Goal: Contribute content: Contribute content

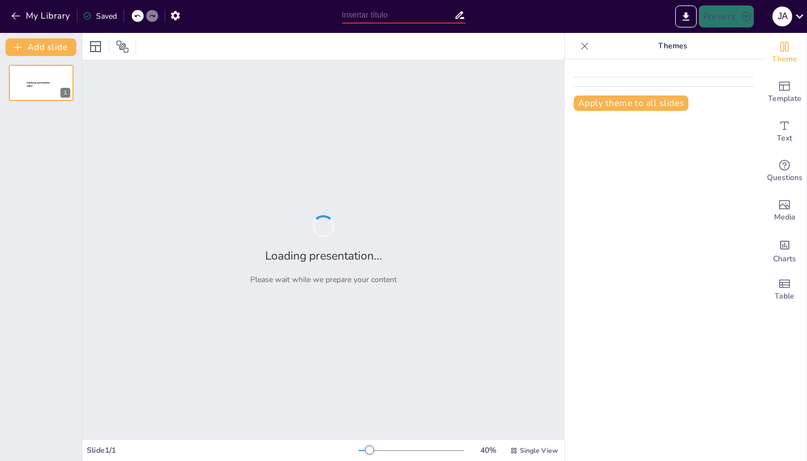
type input "Metodología Efectiva para Enseñar el Proceso Administrativo"
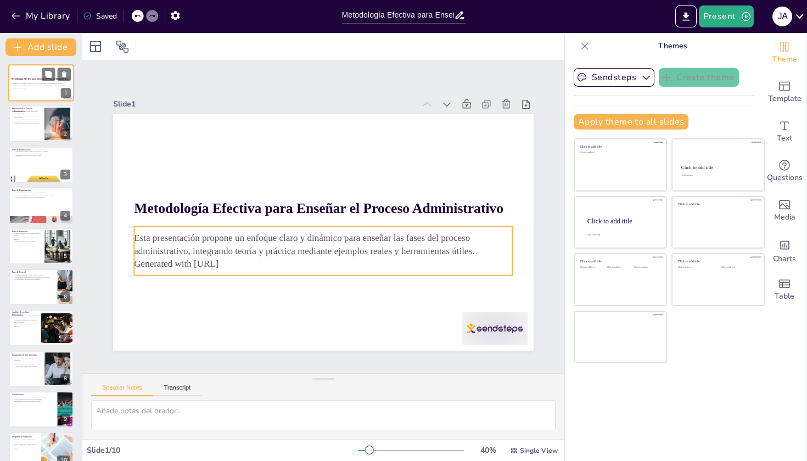
click at [40, 82] on div at bounding box center [41, 82] width 66 height 37
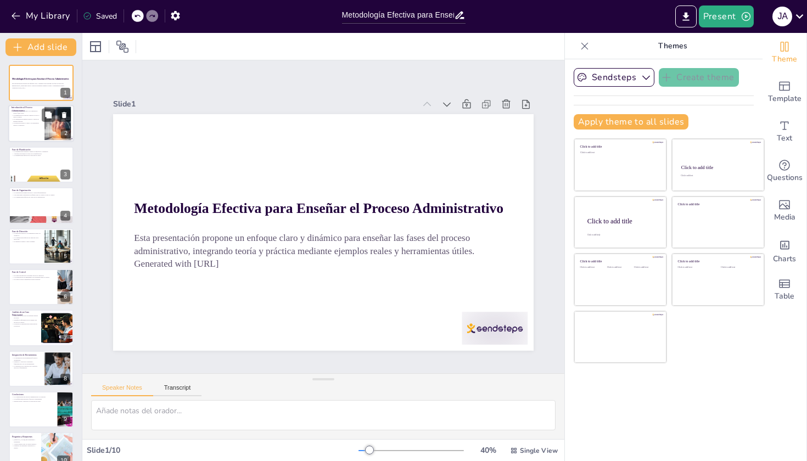
click at [32, 125] on p "La dirección motiva y guía a los empleados hacia los objetivos." at bounding box center [27, 124] width 30 height 4
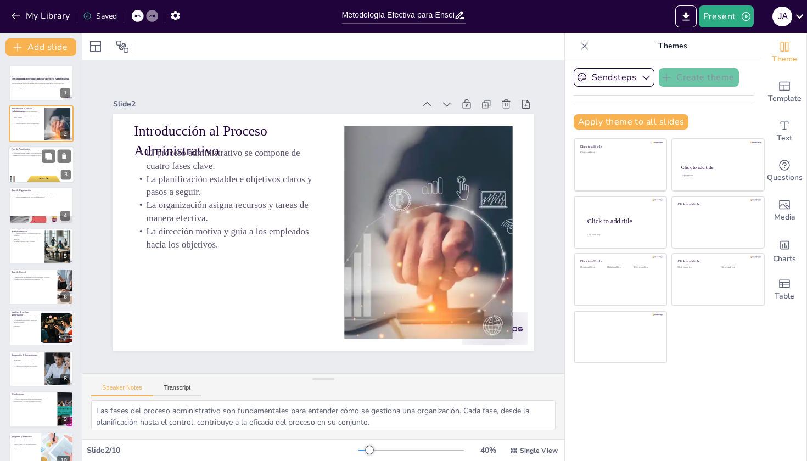
click at [36, 169] on div at bounding box center [41, 164] width 66 height 37
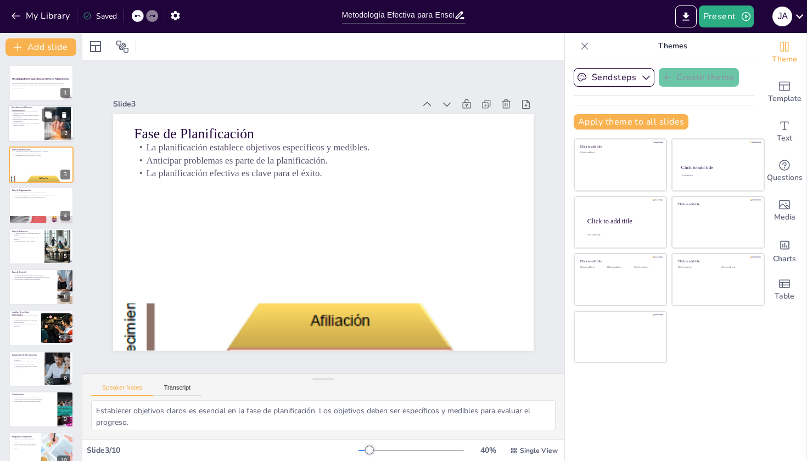
click at [30, 127] on div at bounding box center [41, 123] width 66 height 37
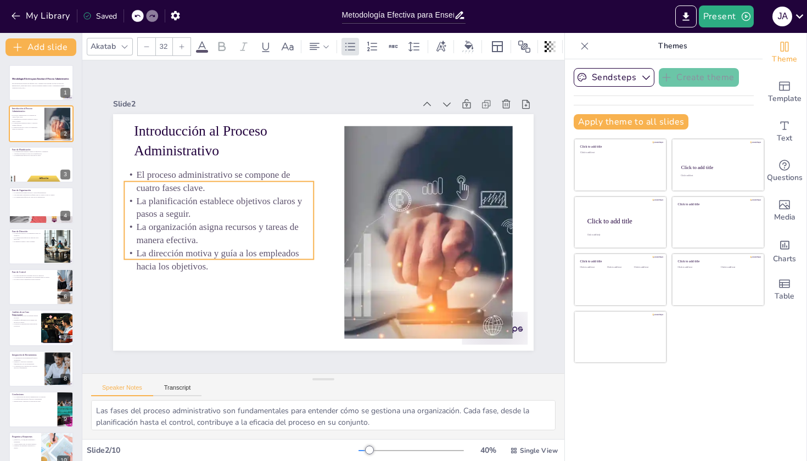
drag, startPoint x: 191, startPoint y: 184, endPoint x: 181, endPoint y: 206, distance: 24.1
click at [302, 226] on p "La planificación establece objetivos claros y pasos a seguir." at bounding box center [325, 321] width 46 height 191
click at [33, 197] on p "La comunicación efectiva es clave en la organización." at bounding box center [41, 197] width 59 height 2
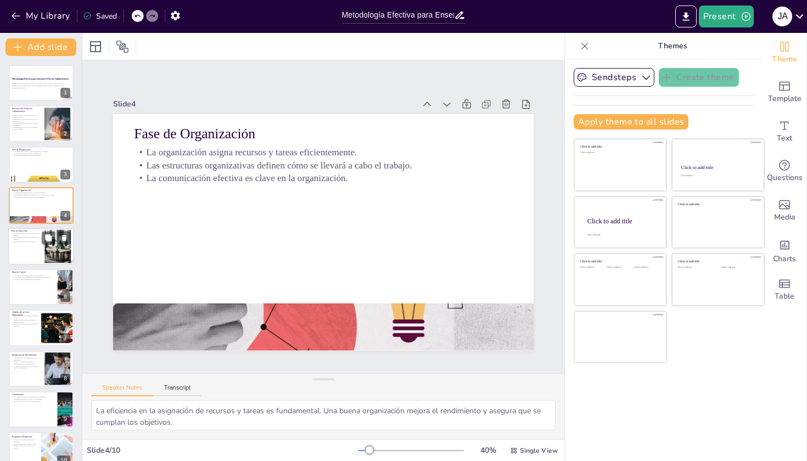
click at [15, 250] on div at bounding box center [41, 246] width 66 height 37
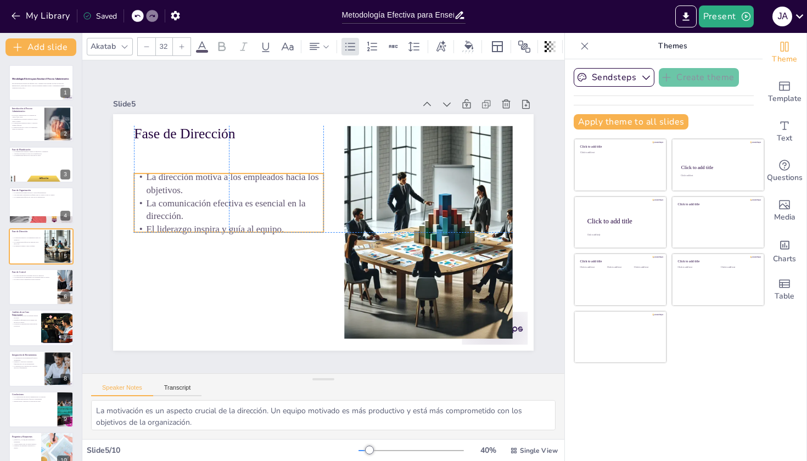
drag, startPoint x: 190, startPoint y: 165, endPoint x: 189, endPoint y: 192, distance: 26.4
click at [189, 192] on p "La dirección motiva a los empleados hacia los objetivos." at bounding box center [228, 183] width 189 height 26
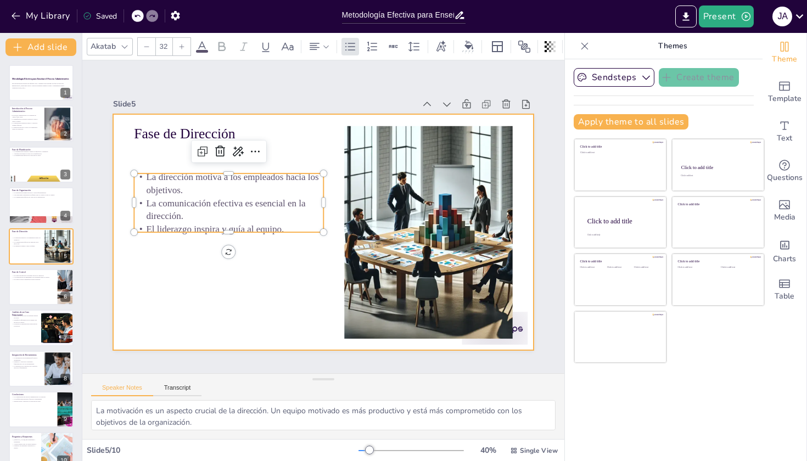
click at [271, 295] on div at bounding box center [320, 231] width 461 height 319
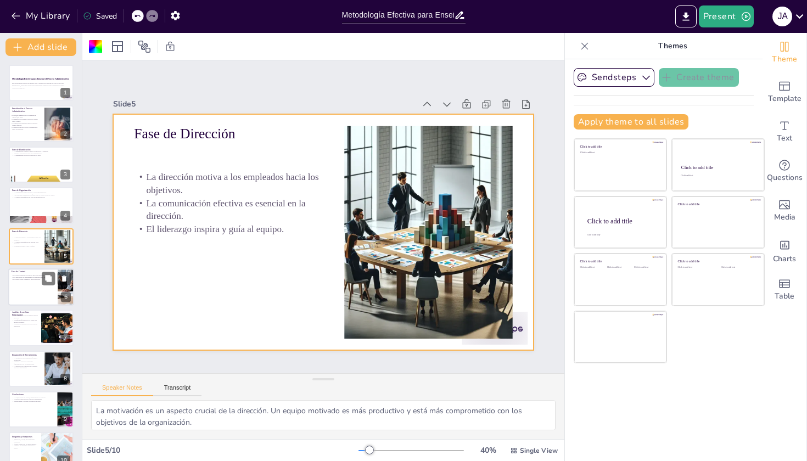
click at [42, 279] on p "El control ayuda a identificar áreas de mejora." at bounding box center [33, 279] width 43 height 2
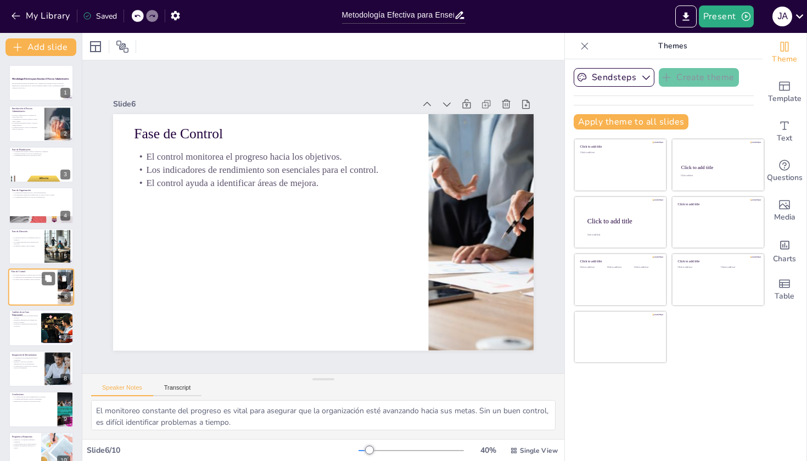
scroll to position [16, 0]
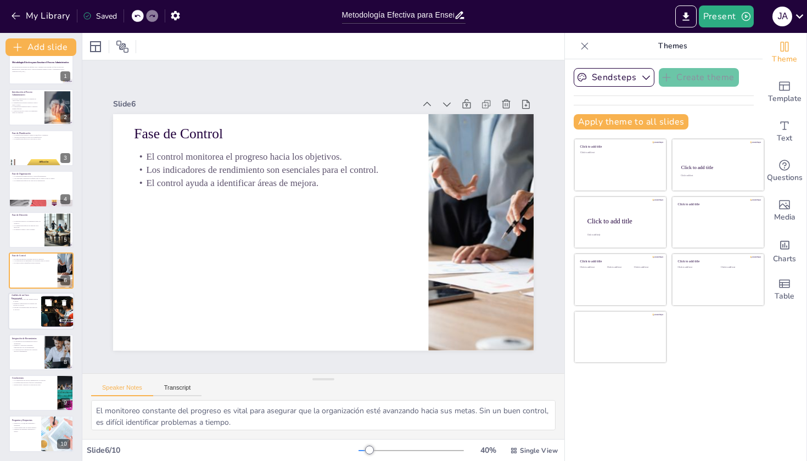
click at [22, 316] on div at bounding box center [41, 311] width 66 height 37
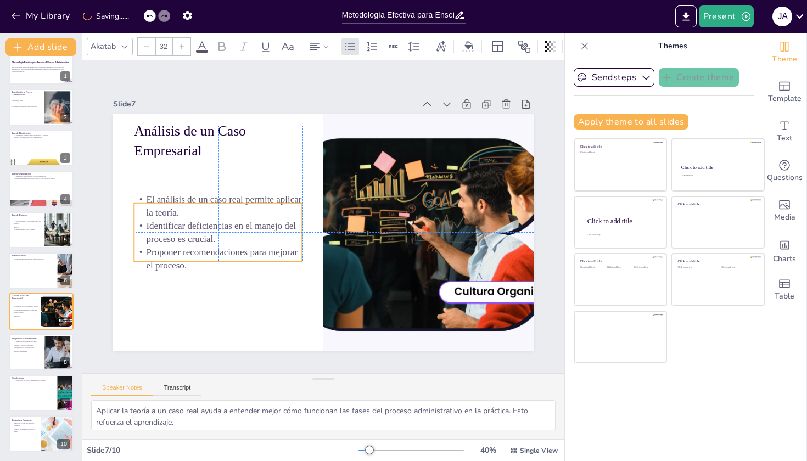
drag, startPoint x: 190, startPoint y: 180, endPoint x: 192, endPoint y: 223, distance: 42.9
click at [192, 223] on p "Identificar deficiencias en el manejo del proceso es crucial." at bounding box center [230, 168] width 152 height 120
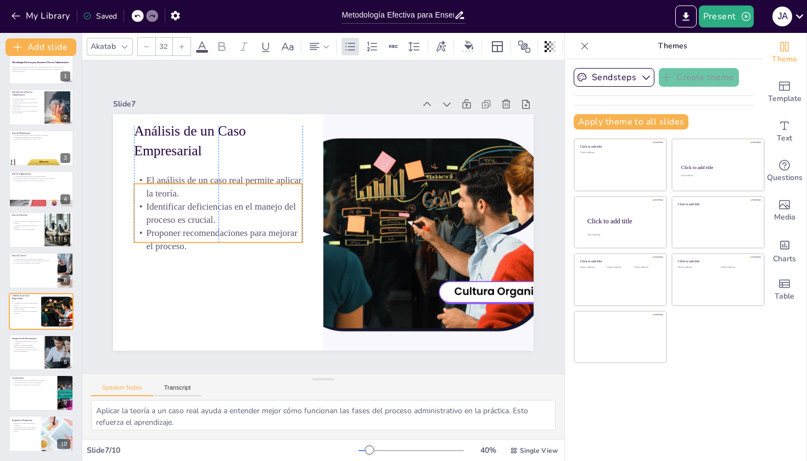
drag, startPoint x: 173, startPoint y: 248, endPoint x: 173, endPoint y: 228, distance: 19.2
click at [328, 200] on p "Proponer recomendaciones para mejorar el proceso." at bounding box center [410, 154] width 164 height 92
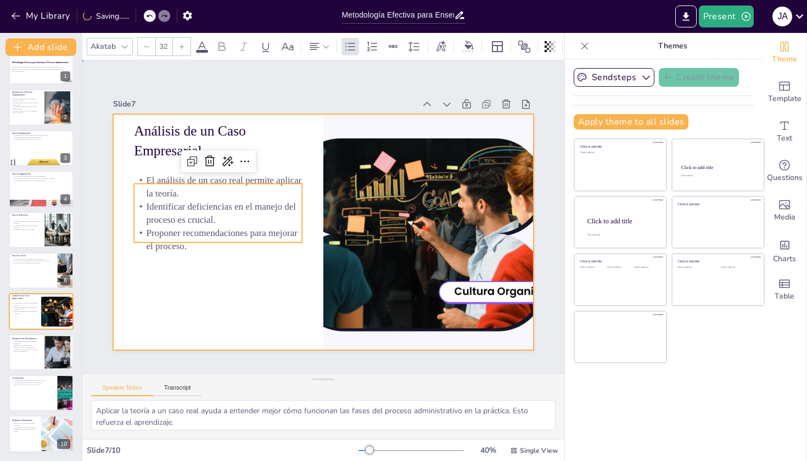
click at [189, 289] on div at bounding box center [307, 217] width 237 height 421
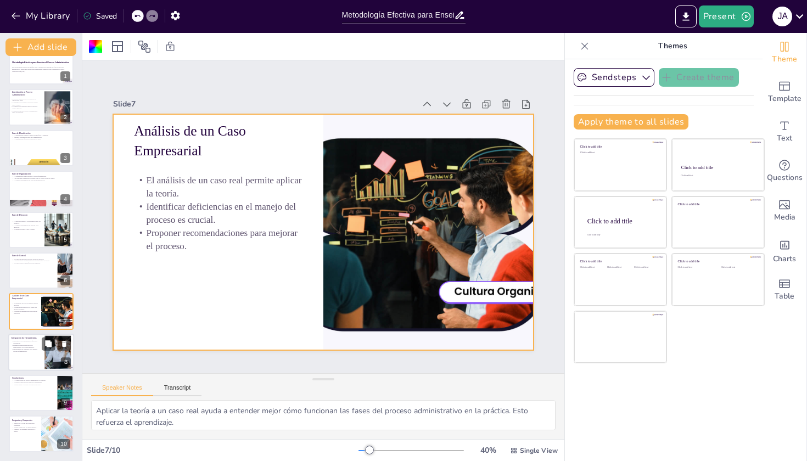
click at [40, 351] on p "La aplicación de conceptos en el entorno laboral es fundamental." at bounding box center [27, 350] width 30 height 4
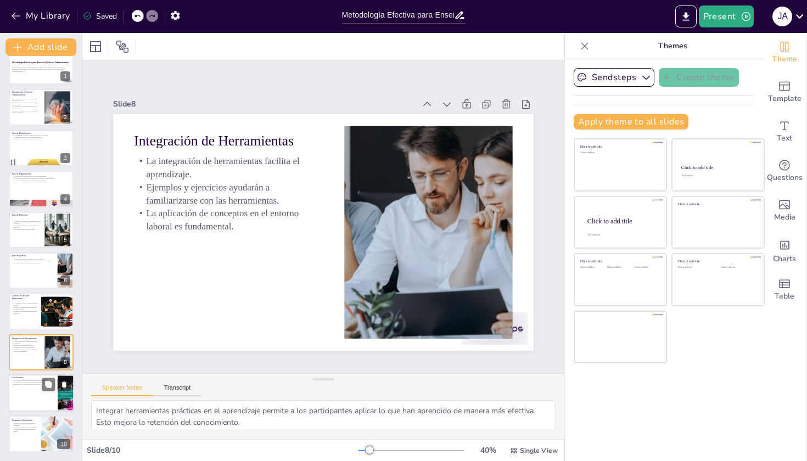
click at [27, 395] on div at bounding box center [41, 392] width 66 height 37
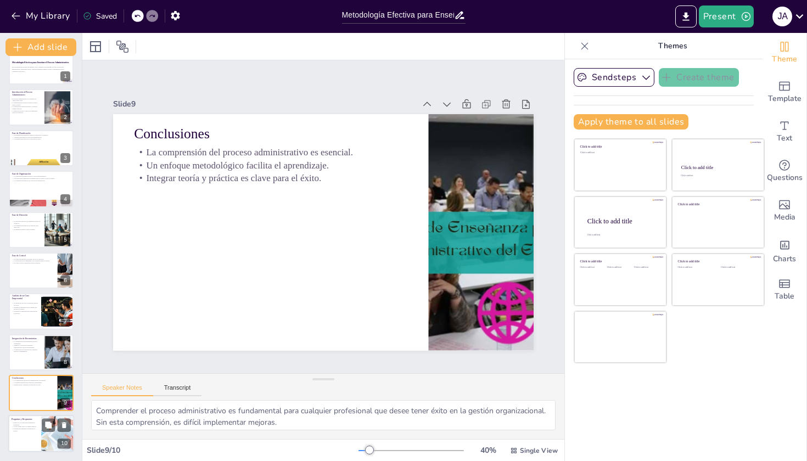
click at [29, 441] on div at bounding box center [41, 434] width 66 height 37
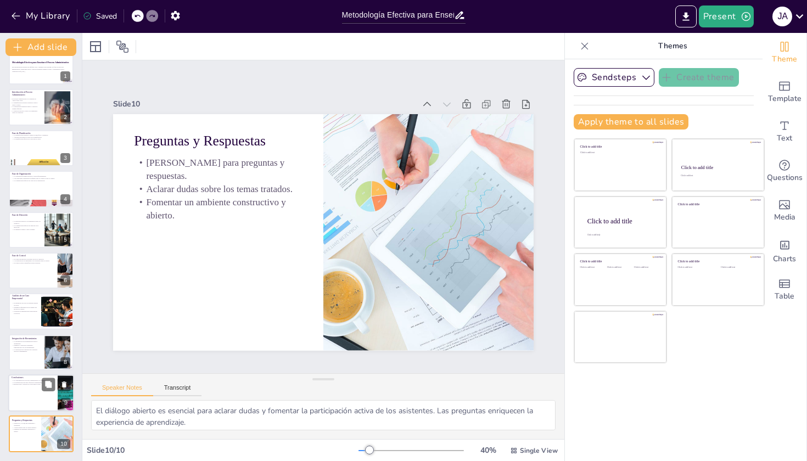
click at [26, 394] on div at bounding box center [41, 392] width 66 height 37
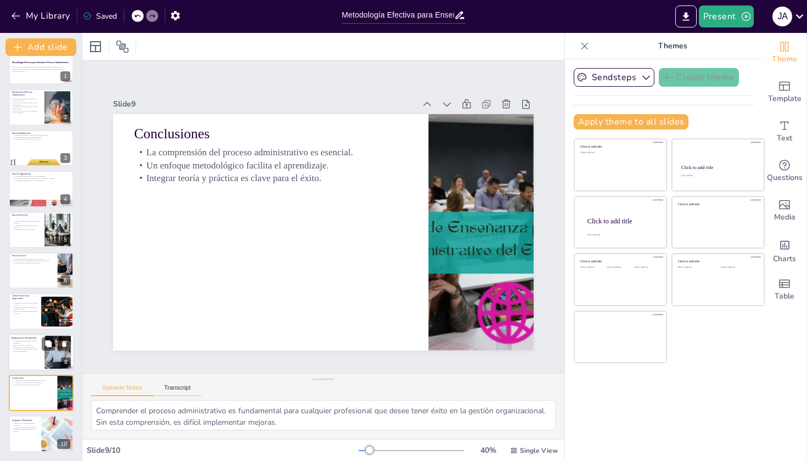
click at [26, 357] on div at bounding box center [41, 352] width 66 height 37
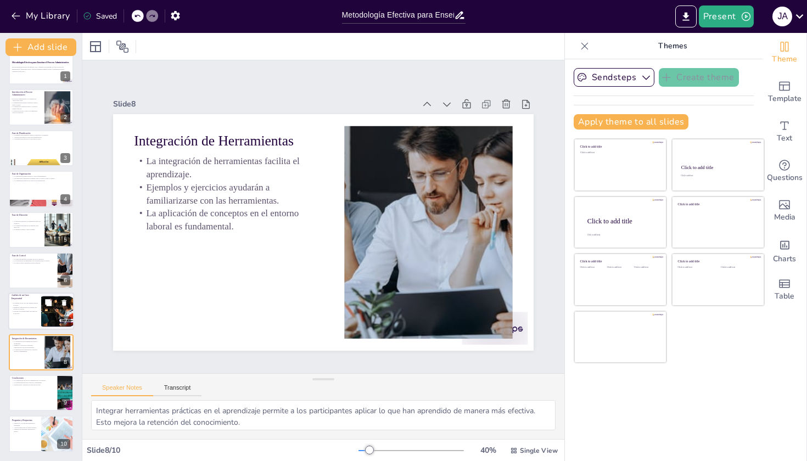
click at [37, 315] on div at bounding box center [41, 311] width 66 height 37
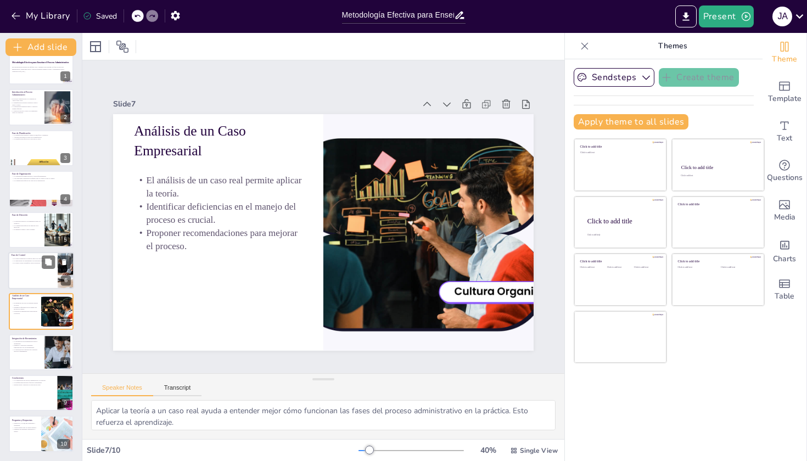
click at [31, 271] on div at bounding box center [41, 270] width 66 height 37
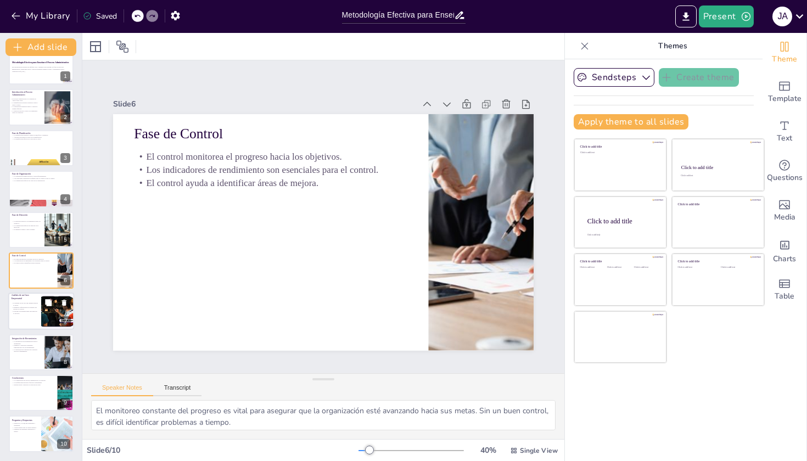
click at [38, 304] on div at bounding box center [41, 311] width 66 height 37
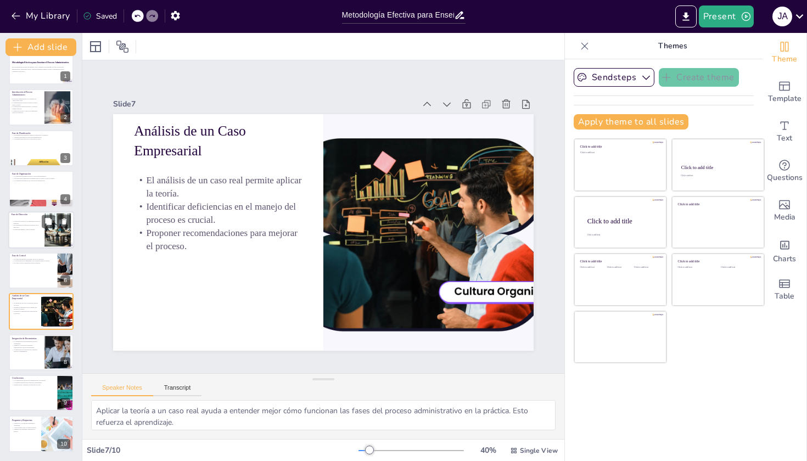
click at [36, 229] on p "El liderazgo inspira y guía al equipo." at bounding box center [27, 229] width 30 height 2
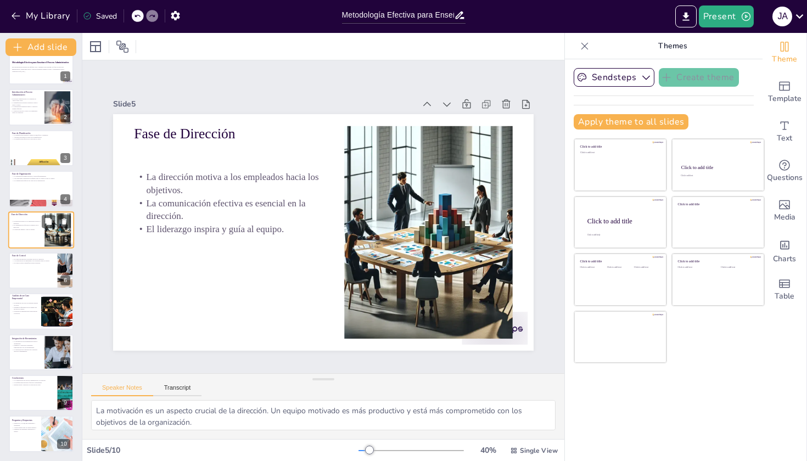
scroll to position [0, 0]
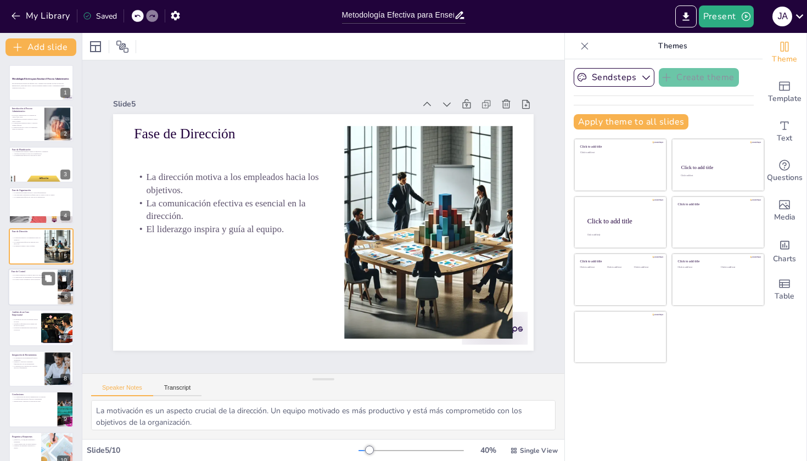
click at [36, 277] on p "Los indicadores de rendimiento son esenciales para el control." at bounding box center [33, 277] width 43 height 2
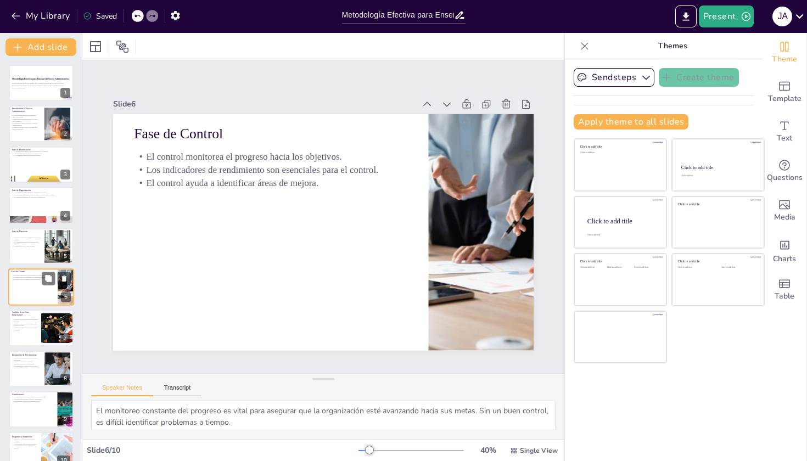
scroll to position [16, 0]
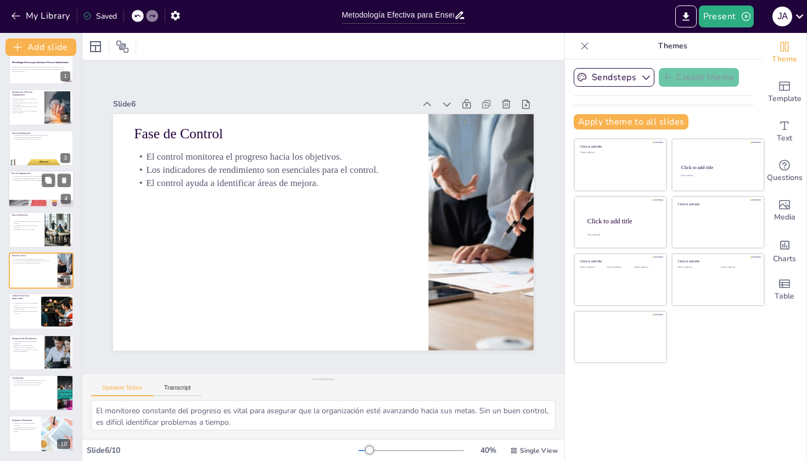
click at [27, 187] on div at bounding box center [41, 188] width 66 height 37
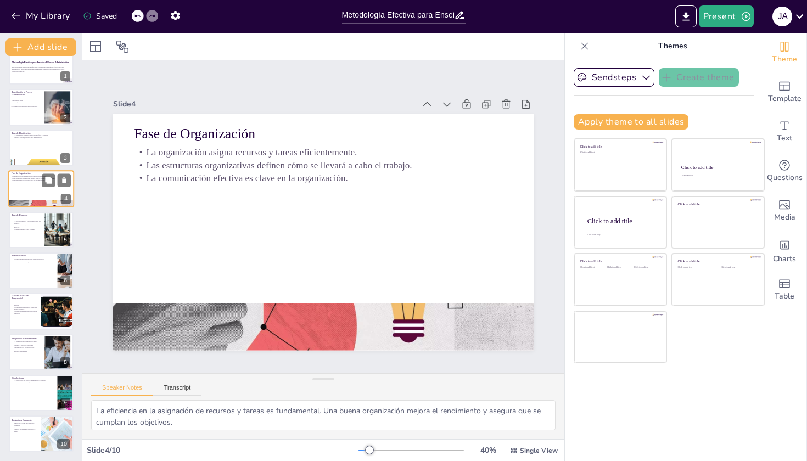
scroll to position [0, 0]
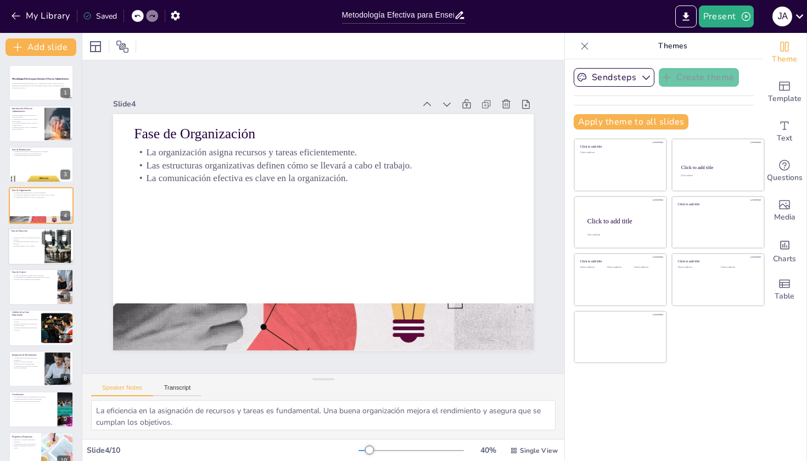
click at [31, 250] on div at bounding box center [41, 246] width 66 height 37
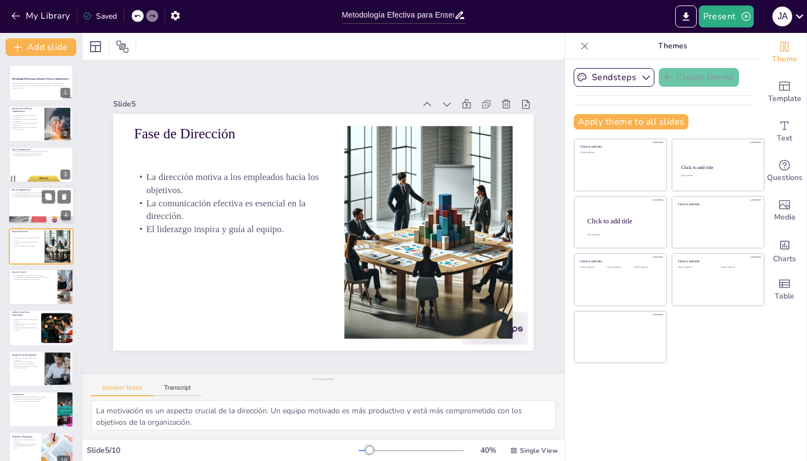
click at [37, 199] on div at bounding box center [41, 205] width 66 height 37
type textarea "La eficiencia en la asignación de recursos y tareas es fundamental. Una buena o…"
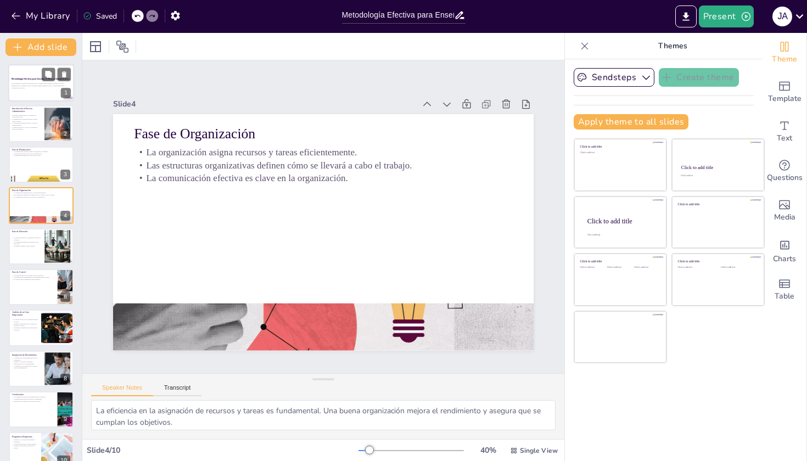
click at [37, 85] on p "Esta presentación propone un enfoque claro y dinámico para enseñar las fases de…" at bounding box center [41, 85] width 59 height 4
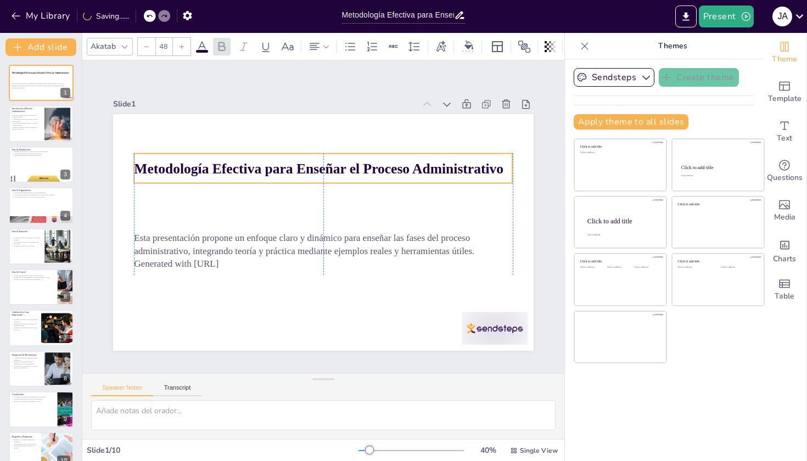
drag, startPoint x: 203, startPoint y: 200, endPoint x: 203, endPoint y: 159, distance: 41.2
click at [203, 159] on strong "Metodología Efectiva para Enseñar el Proceso Administrativo" at bounding box center [334, 169] width 356 height 129
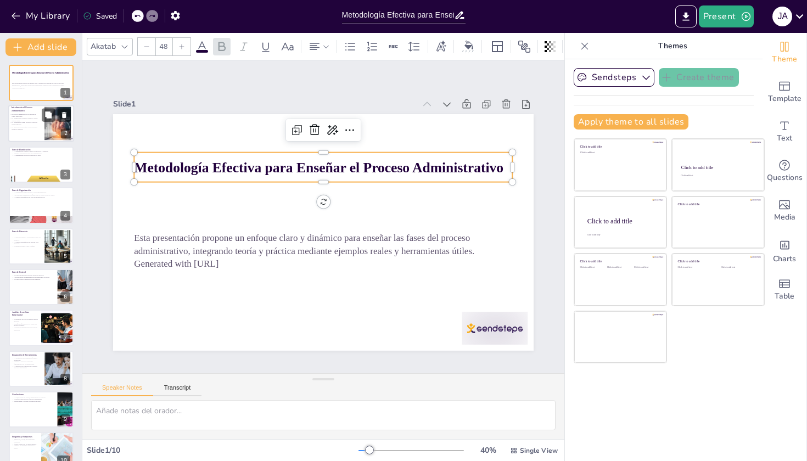
click at [34, 117] on p "El proceso administrativo se compone de cuatro fases clave." at bounding box center [25, 116] width 30 height 4
type textarea "Las fases del proceso administrativo son fundamentales para entender cómo se ge…"
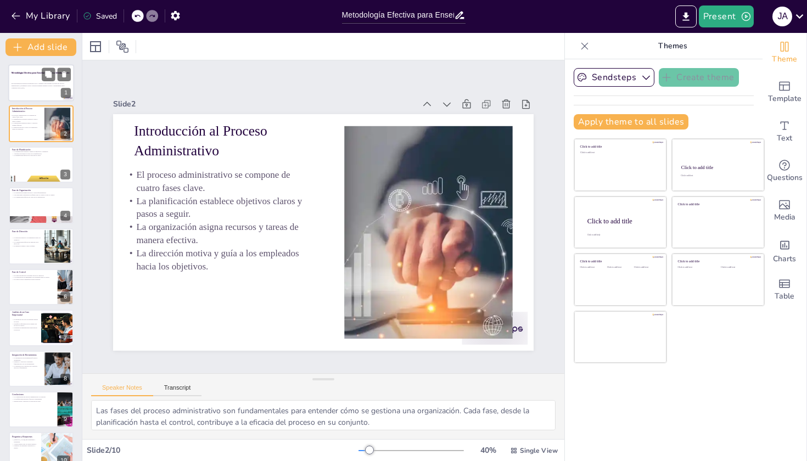
click at [30, 82] on div at bounding box center [41, 82] width 66 height 37
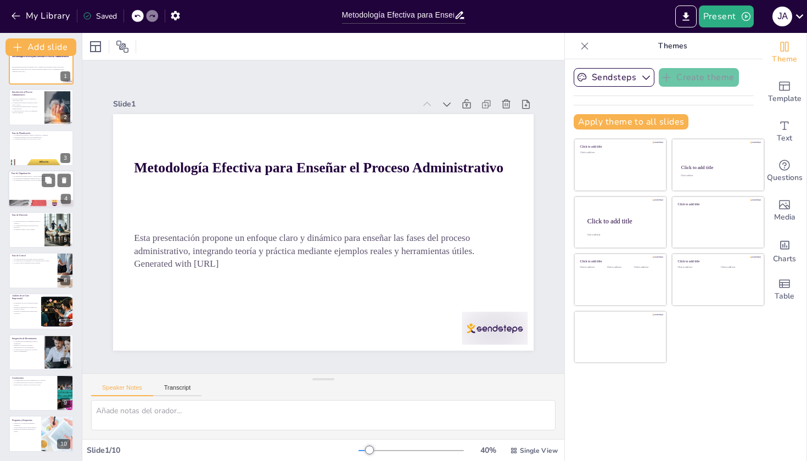
scroll to position [16, 0]
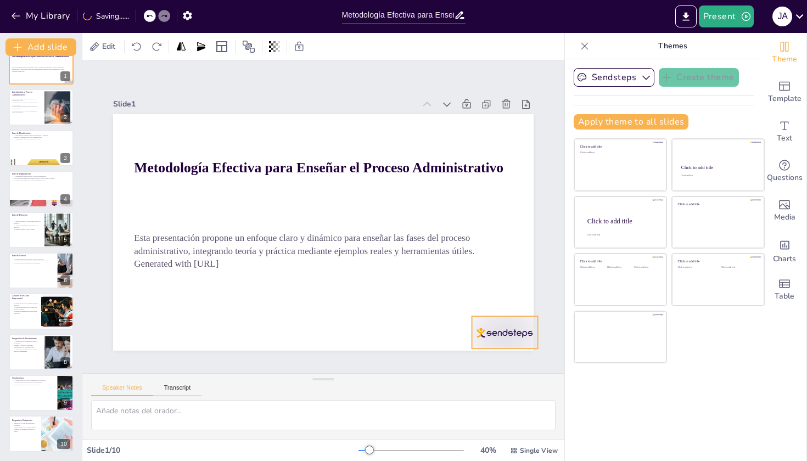
drag, startPoint x: 506, startPoint y: 331, endPoint x: 516, endPoint y: 335, distance: 10.8
click at [513, 345] on div at bounding box center [476, 368] width 71 height 46
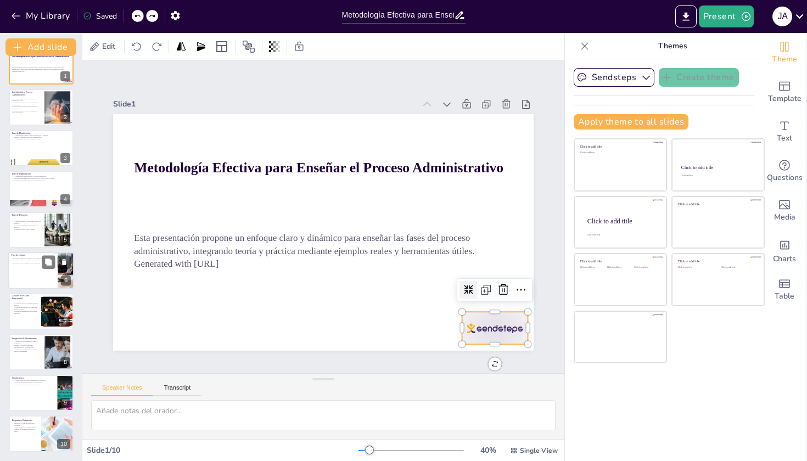
click at [21, 270] on div at bounding box center [41, 270] width 66 height 37
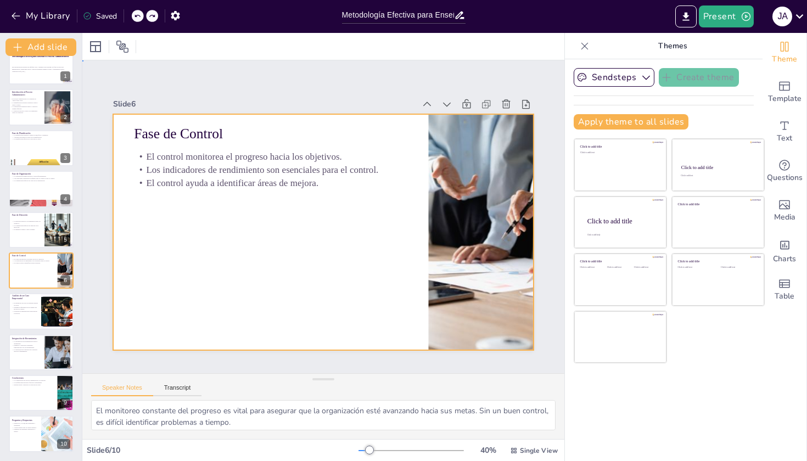
click at [276, 219] on div at bounding box center [316, 230] width 483 height 415
click at [102, 49] on div at bounding box center [95, 46] width 13 height 13
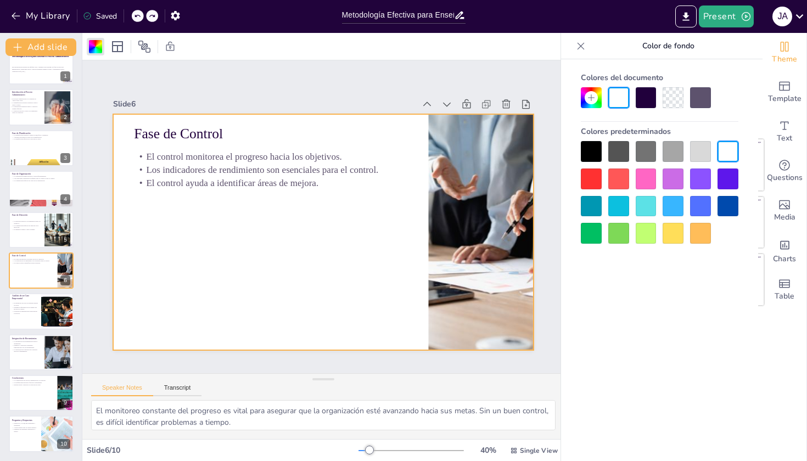
click at [631, 184] on div at bounding box center [660, 192] width 158 height 103
click at [620, 178] on div at bounding box center [618, 179] width 21 height 21
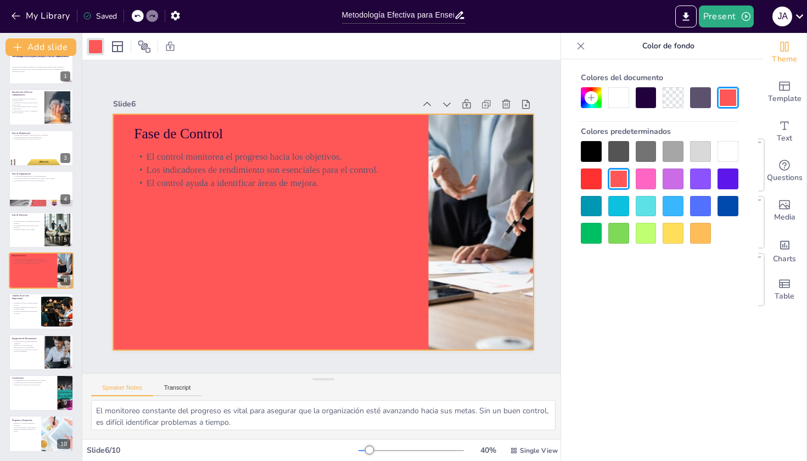
click at [641, 214] on div at bounding box center [646, 206] width 21 height 21
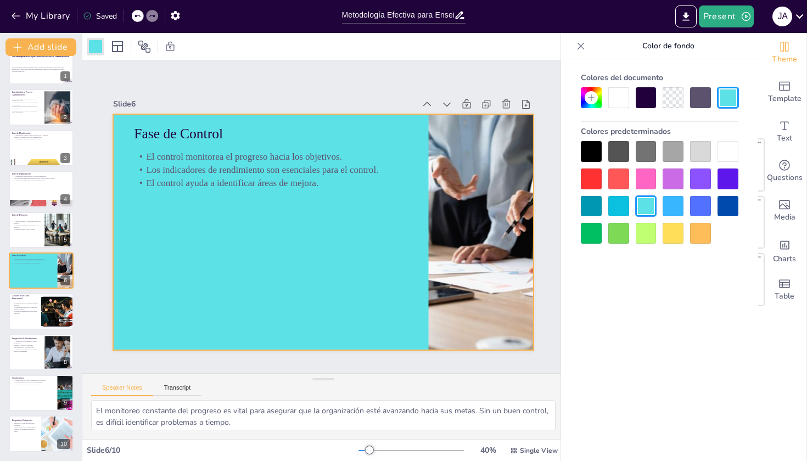
click at [594, 158] on div at bounding box center [591, 151] width 21 height 21
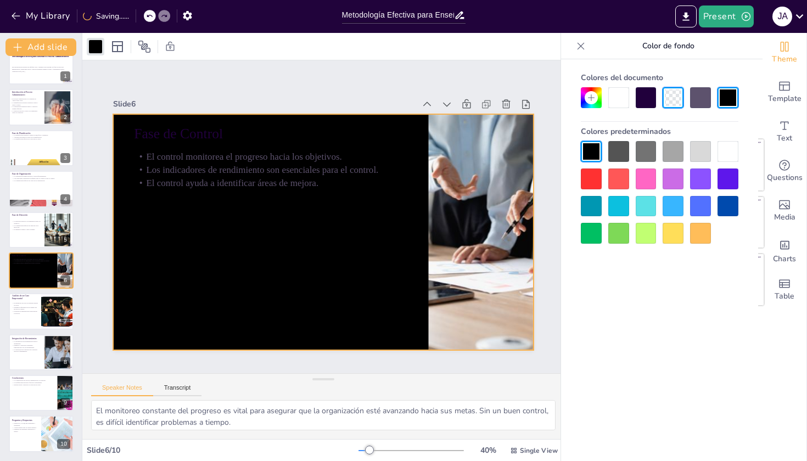
click at [727, 149] on div at bounding box center [728, 151] width 21 height 21
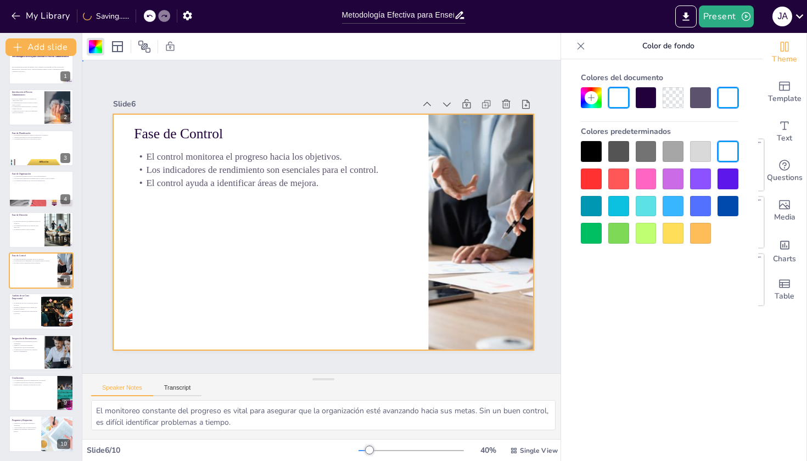
click at [300, 76] on div "Slide 1 Metodología Efectiva para Enseñar el Proceso Administrativo Esta presen…" at bounding box center [323, 217] width 536 height 574
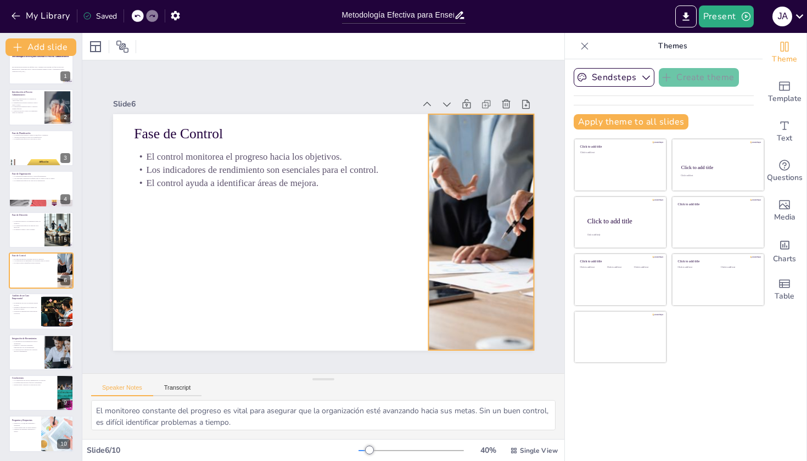
click at [473, 235] on div at bounding box center [478, 249] width 493 height 284
click at [428, 229] on div at bounding box center [388, 296] width 165 height 182
click at [15, 106] on p "La organización asigna recursos y tareas de manera efectiva." at bounding box center [25, 107] width 30 height 4
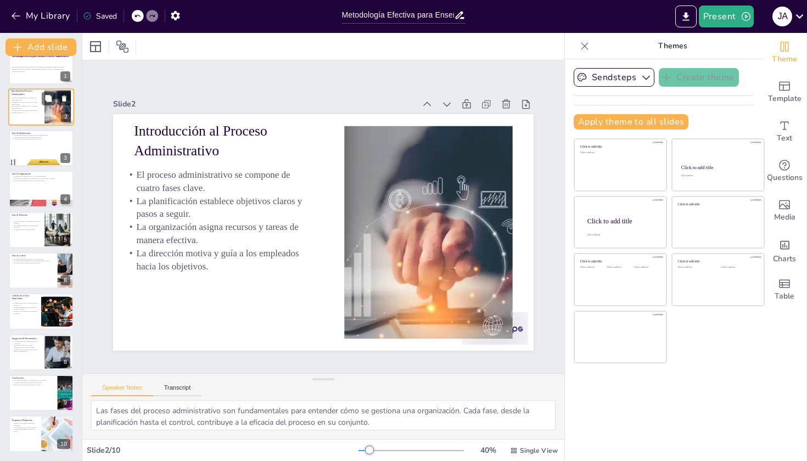
scroll to position [0, 0]
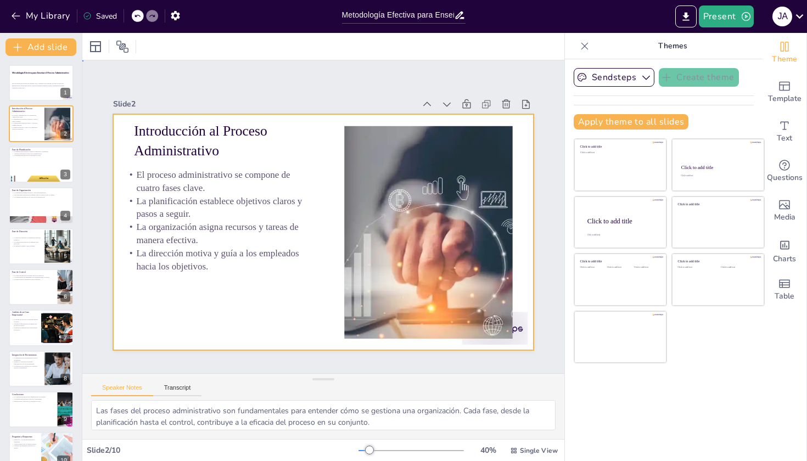
click at [270, 324] on div at bounding box center [320, 231] width 461 height 319
click at [585, 48] on icon at bounding box center [584, 46] width 11 height 11
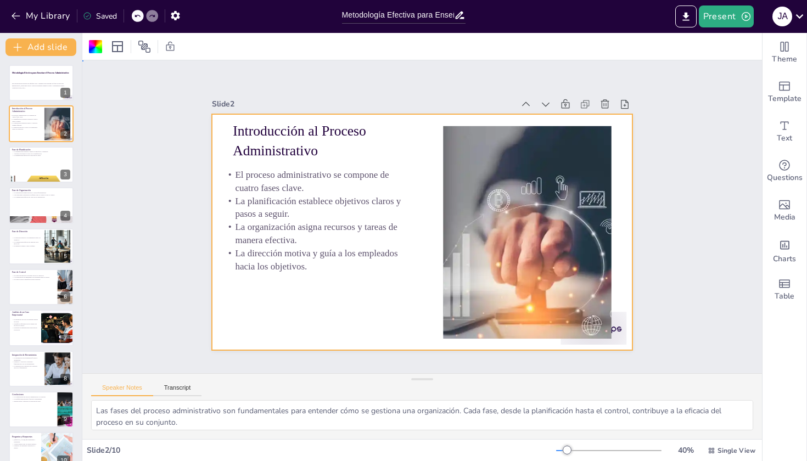
click at [704, 148] on div "Slide 1 Metodología Efectiva para Enseñar el Proceso Administrativo Esta presen…" at bounding box center [422, 217] width 709 height 382
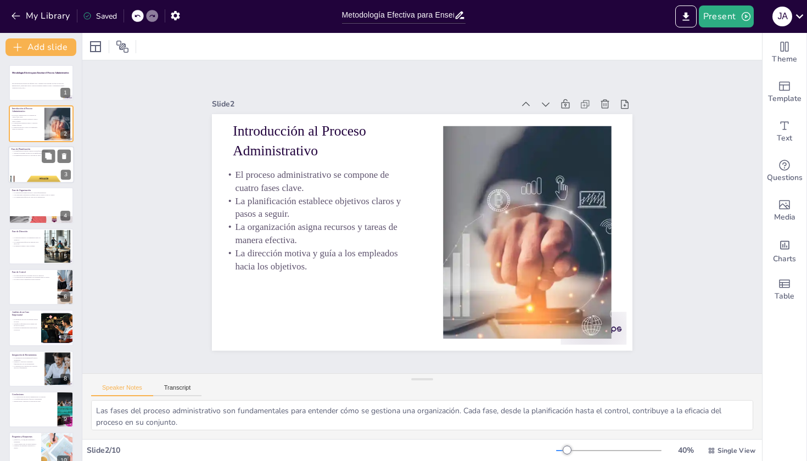
click at [32, 164] on div at bounding box center [41, 164] width 66 height 37
type textarea "Establecer objetivos claros es esencial en la fase de planificación. Los objeti…"
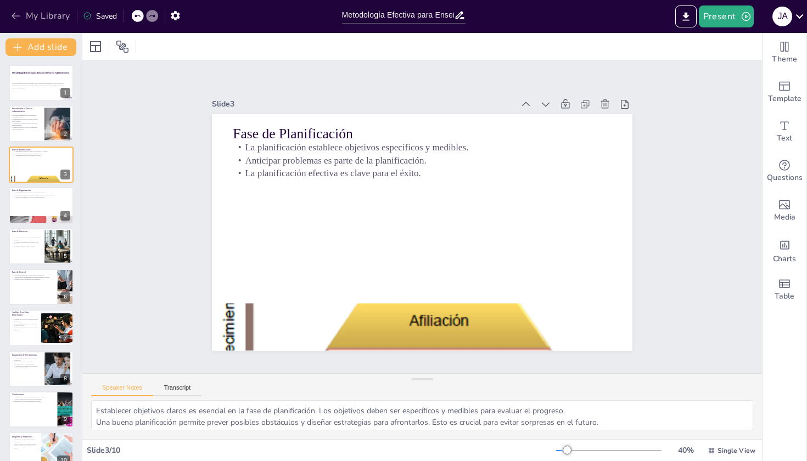
click at [13, 14] on icon "button" at bounding box center [15, 15] width 11 height 11
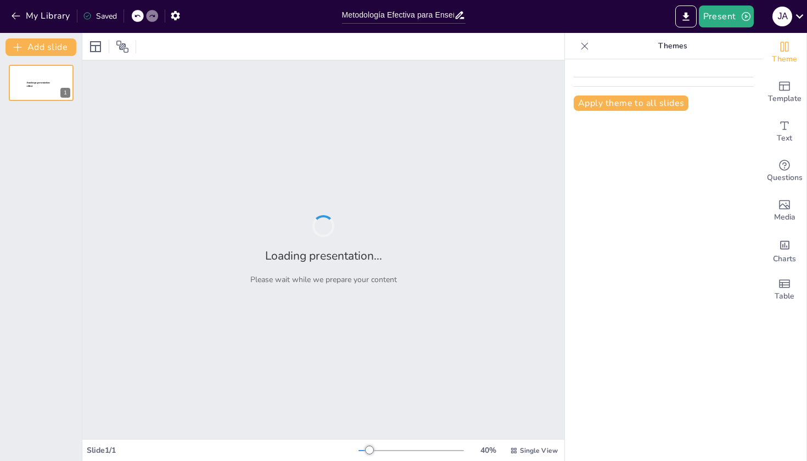
type input "Metodología Efectiva para Enseñar el Proceso Administrativo"
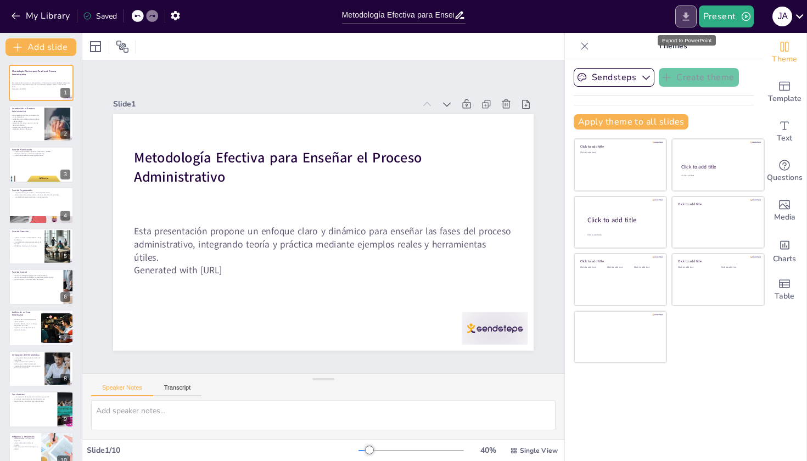
click at [691, 22] on icon "Export to PowerPoint" at bounding box center [686, 17] width 12 height 12
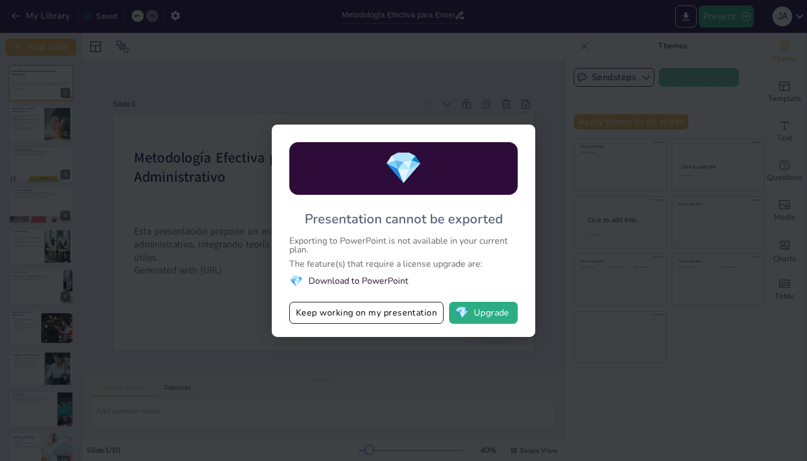
click at [510, 362] on div "💎 Presentation cannot be exported Exporting to PowerPoint is not available in y…" at bounding box center [403, 230] width 807 height 461
click at [483, 305] on button "💎 Upgrade" at bounding box center [483, 313] width 69 height 22
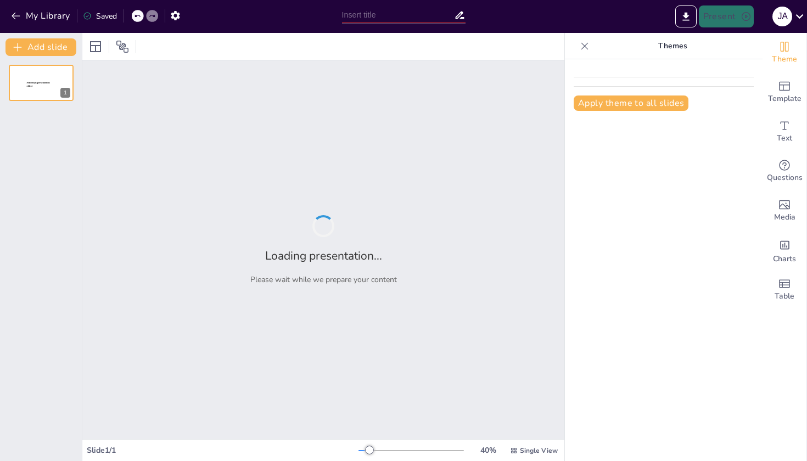
type input "Metodología Efectiva para Enseñar el Proceso Administrativo"
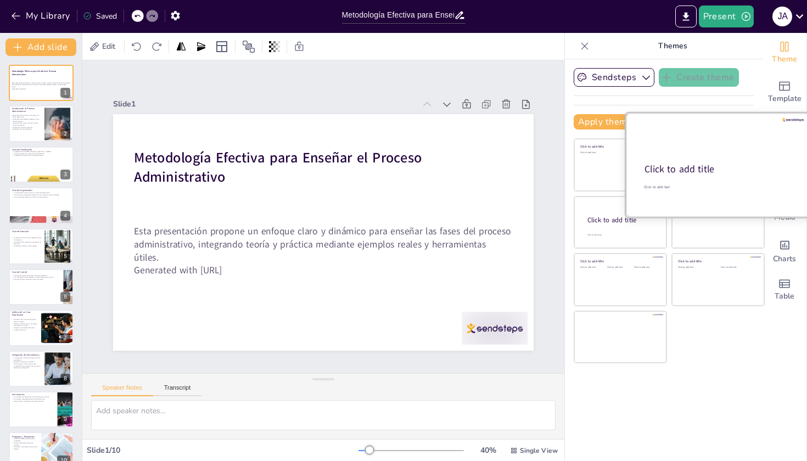
click at [728, 171] on div "Click to add title" at bounding box center [718, 169] width 146 height 13
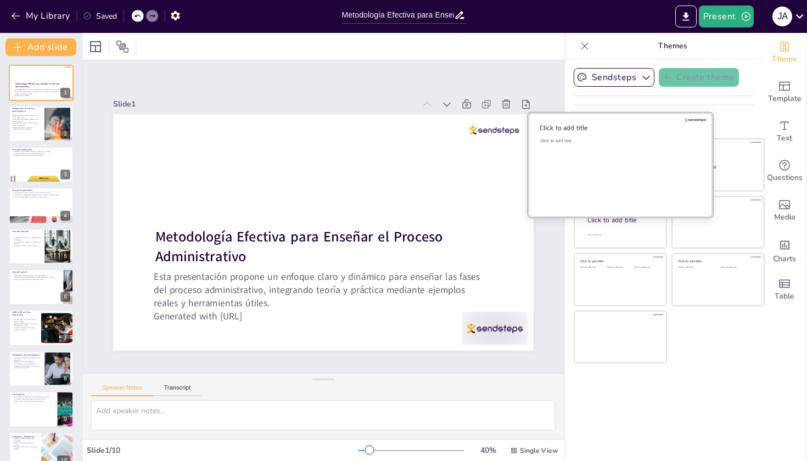
click at [581, 152] on div "Click to add text" at bounding box center [618, 172] width 157 height 68
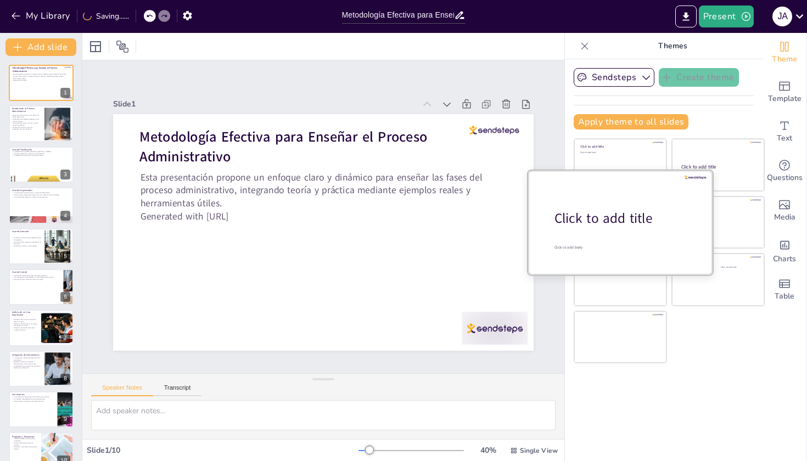
click at [615, 230] on div at bounding box center [620, 222] width 184 height 104
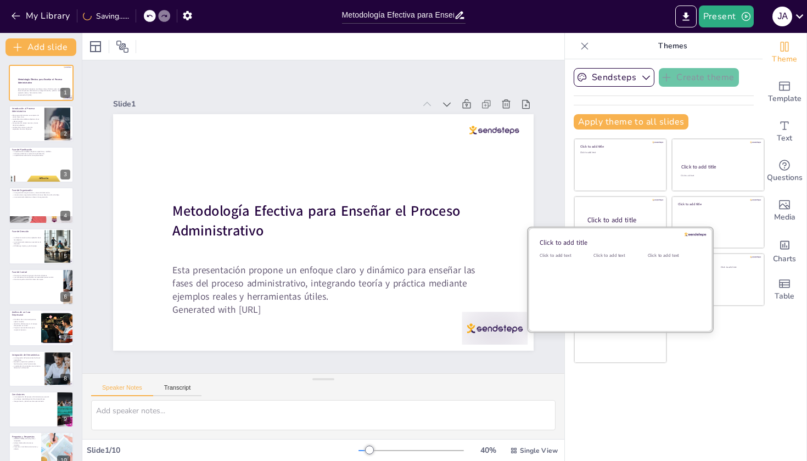
click at [636, 300] on div "Click to add text" at bounding box center [618, 287] width 49 height 68
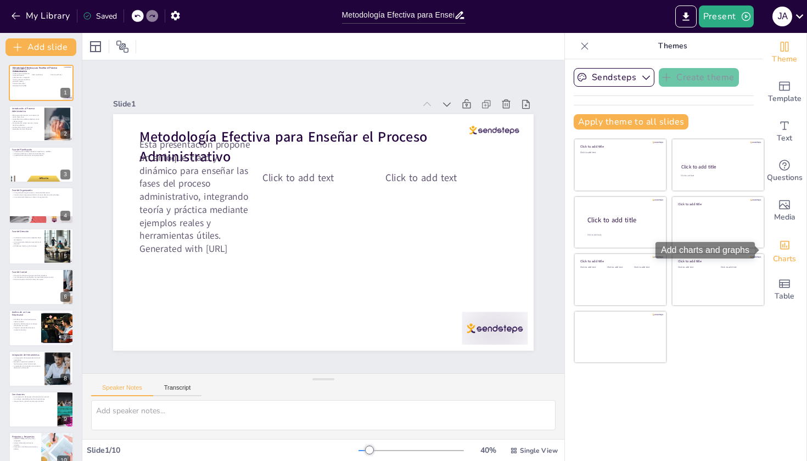
click at [791, 260] on span "Charts" at bounding box center [784, 259] width 23 height 12
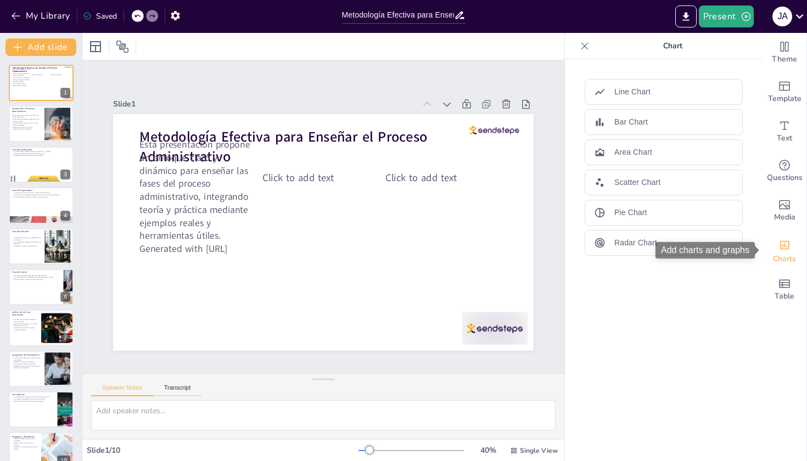
click at [782, 246] on icon "Add charts and graphs" at bounding box center [784, 245] width 9 height 9
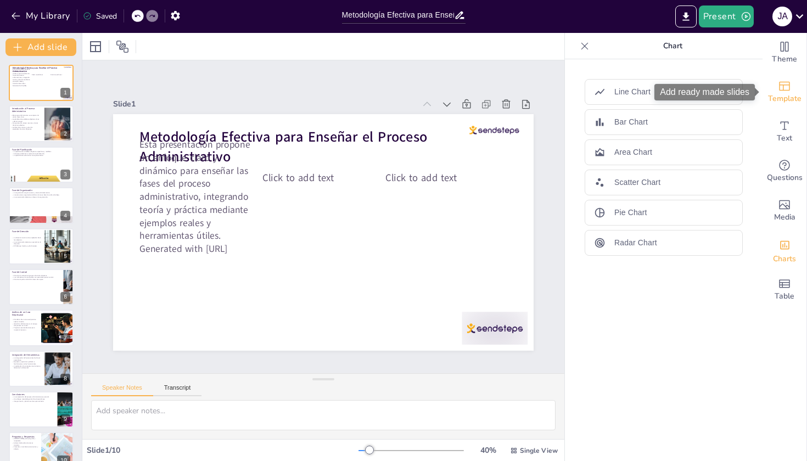
click at [787, 98] on span "Template" at bounding box center [784, 99] width 33 height 12
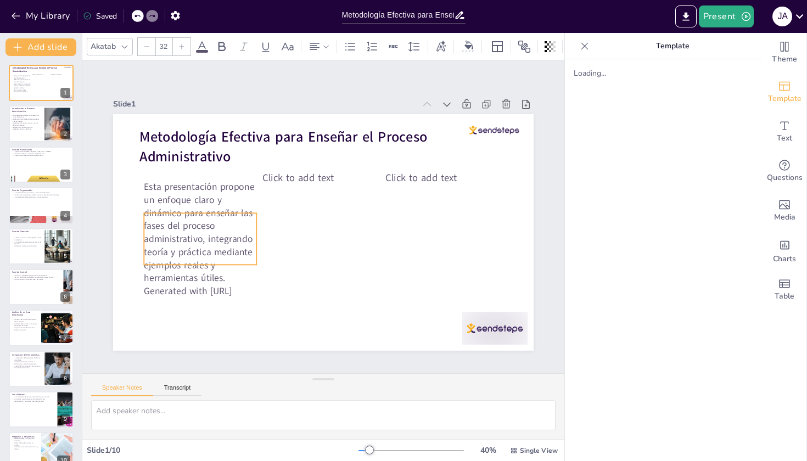
drag, startPoint x: 182, startPoint y: 207, endPoint x: 186, endPoint y: 249, distance: 42.5
click at [263, 154] on p "Esta presentación propone un enfoque claro y dinámico para enseñar las fases de…" at bounding box center [321, 92] width 116 height 123
type input "45"
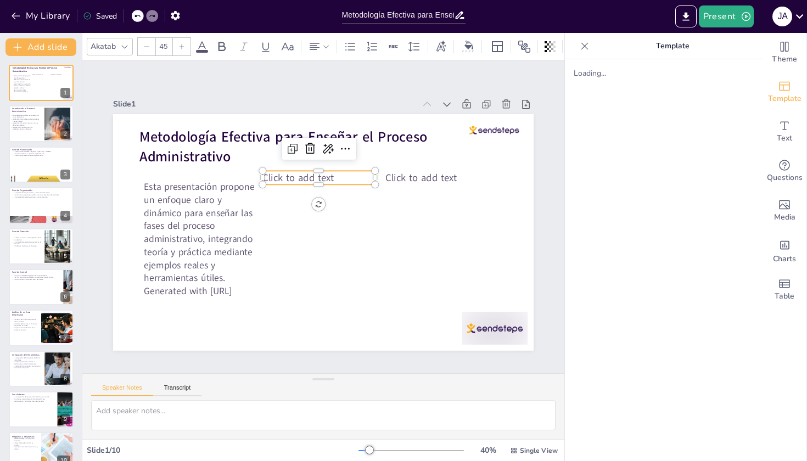
click at [343, 178] on span "Click to add text" at bounding box center [357, 184] width 28 height 72
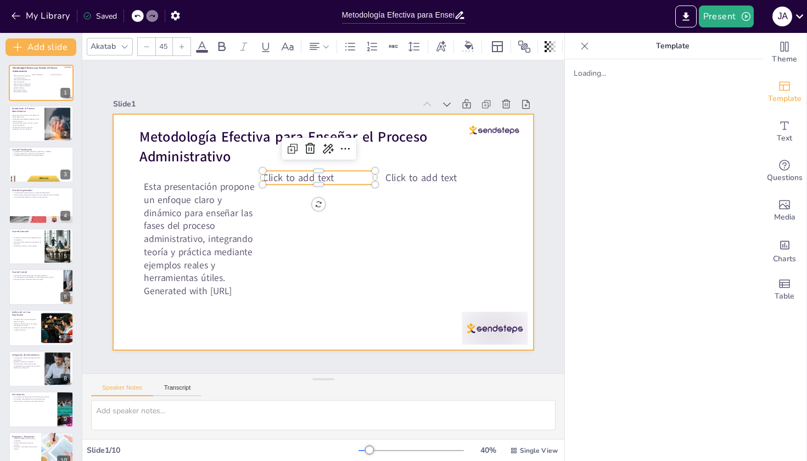
click at [408, 232] on div at bounding box center [310, 209] width 415 height 483
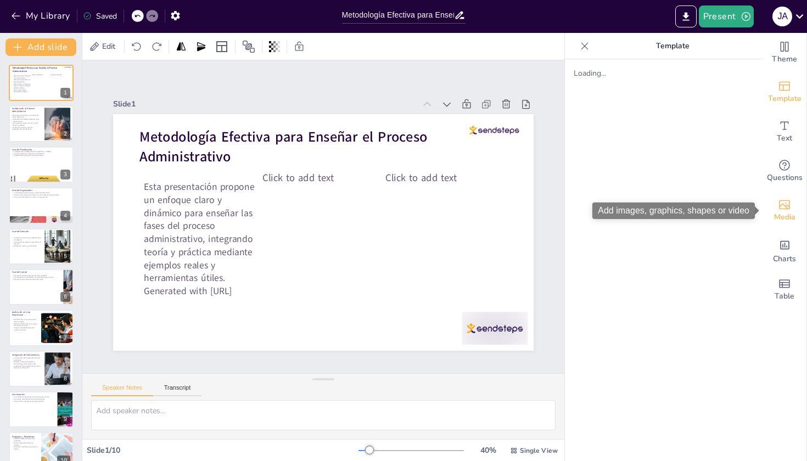
click at [787, 212] on span "Media" at bounding box center [784, 217] width 21 height 12
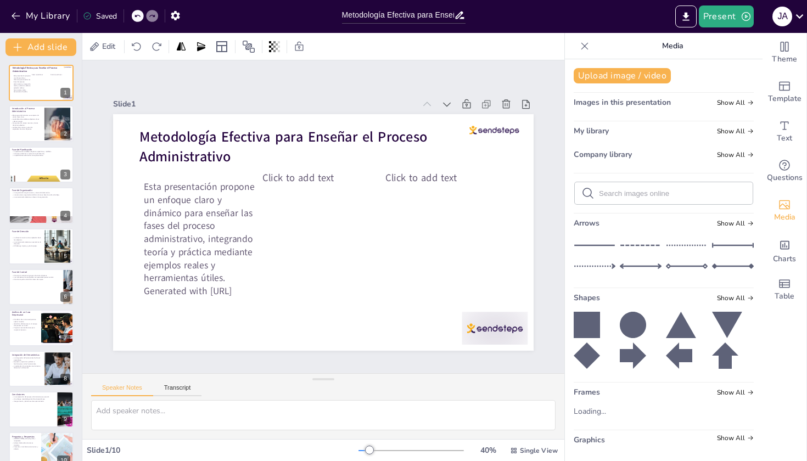
click at [585, 48] on icon at bounding box center [584, 46] width 11 height 11
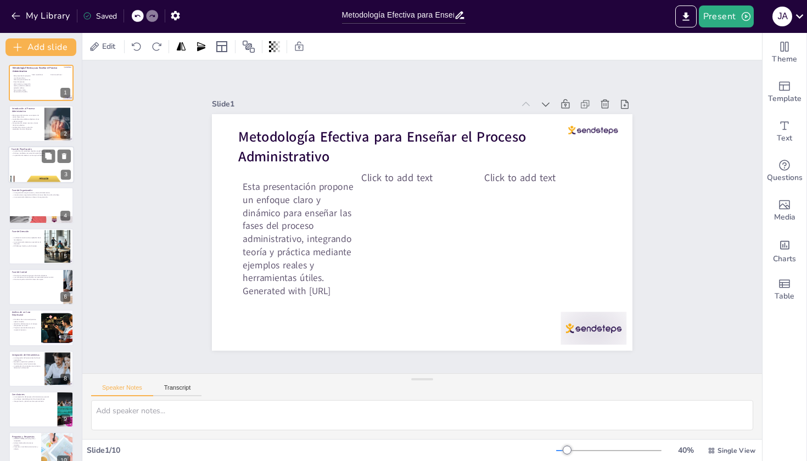
click at [39, 158] on div at bounding box center [41, 164] width 66 height 37
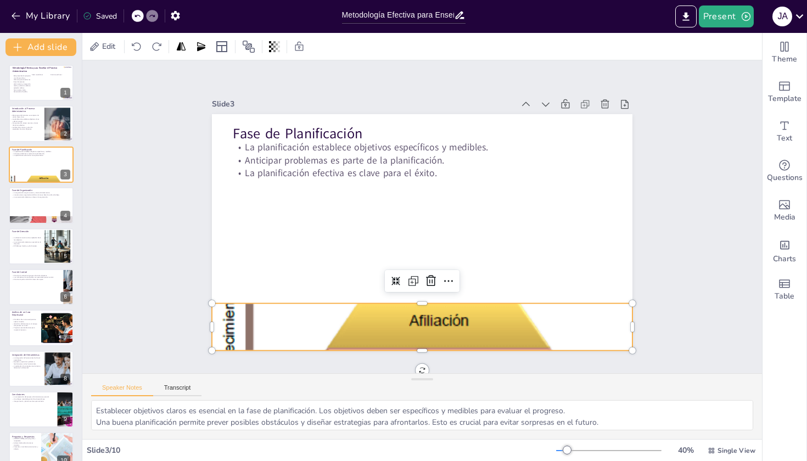
click at [396, 332] on div at bounding box center [312, 217] width 293 height 421
click at [32, 165] on div at bounding box center [41, 164] width 66 height 37
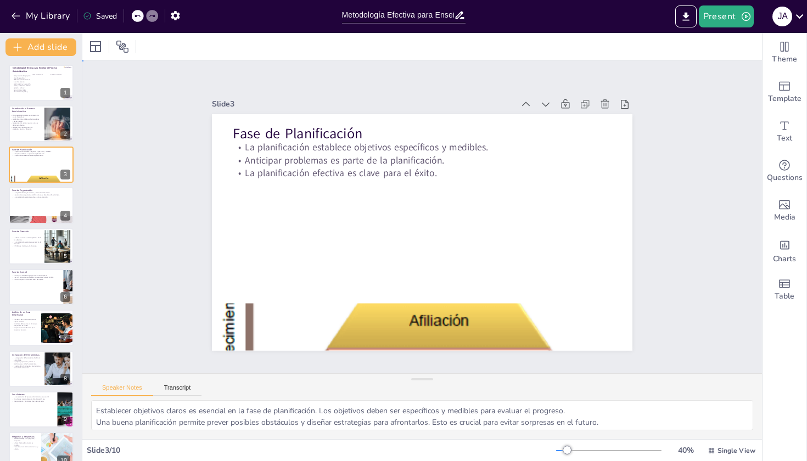
click at [116, 171] on div "Slide 1 Metodología Efectiva para Enseñar el Proceso Administrativo Esta presen…" at bounding box center [422, 217] width 748 height 563
click at [20, 320] on p "El análisis de un caso real permite aplicar la teoría." at bounding box center [25, 321] width 26 height 4
type textarea "Aplicar la teoría a un caso real ayuda a entender mejor cómo funcionan las fase…"
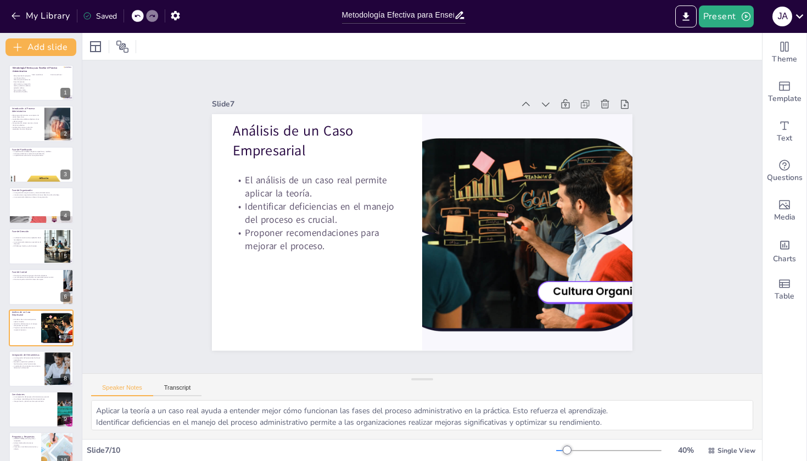
click at [123, 252] on div "Slide 1 Metodología Efectiva para Enseñar el Proceso Administrativo Esta presen…" at bounding box center [422, 217] width 653 height 734
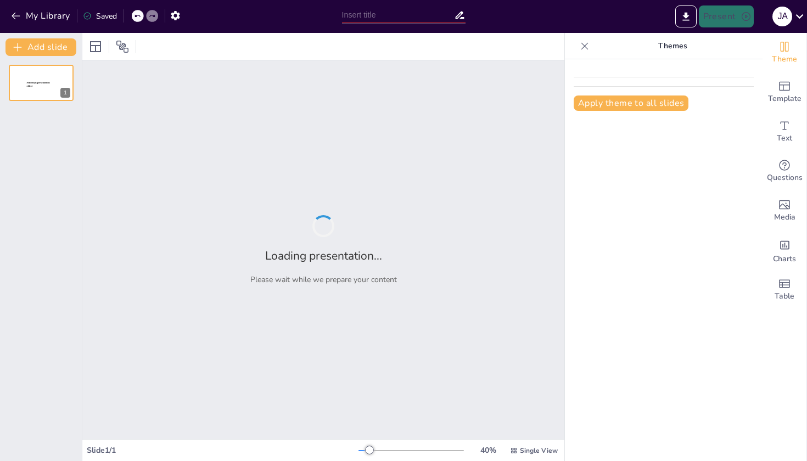
type input "Metodología Efectiva para Enseñar el Proceso Administrativo"
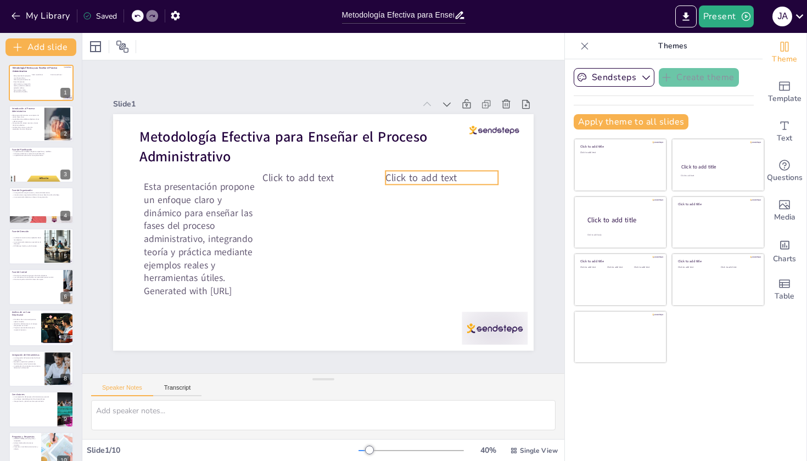
click at [324, 287] on span "Click to add text" at bounding box center [297, 320] width 53 height 66
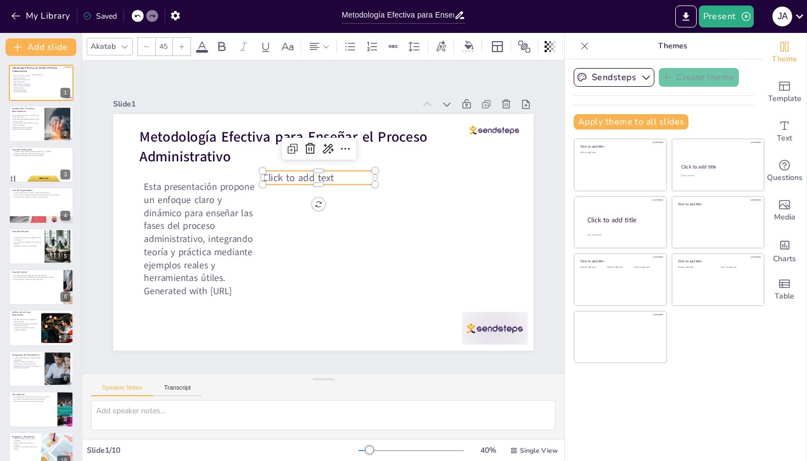
click at [308, 178] on span "Click to add text" at bounding box center [307, 173] width 72 height 28
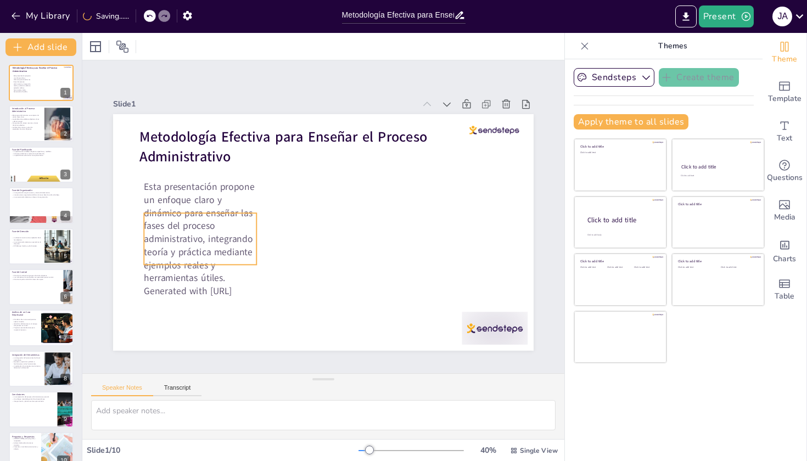
click at [206, 223] on p "Esta presentación propone un enfoque claro y dinámico para enseñar las fases de…" at bounding box center [221, 146] width 154 height 153
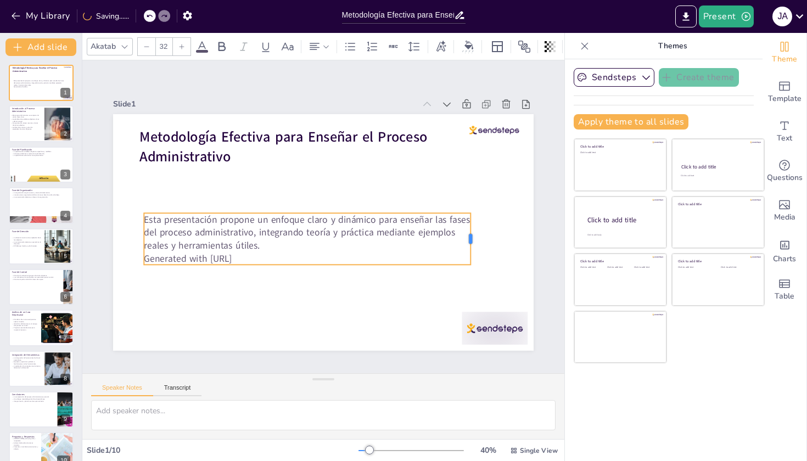
drag, startPoint x: 259, startPoint y: 237, endPoint x: 471, endPoint y: 228, distance: 212.7
click at [177, 228] on div at bounding box center [170, 210] width 14 height 52
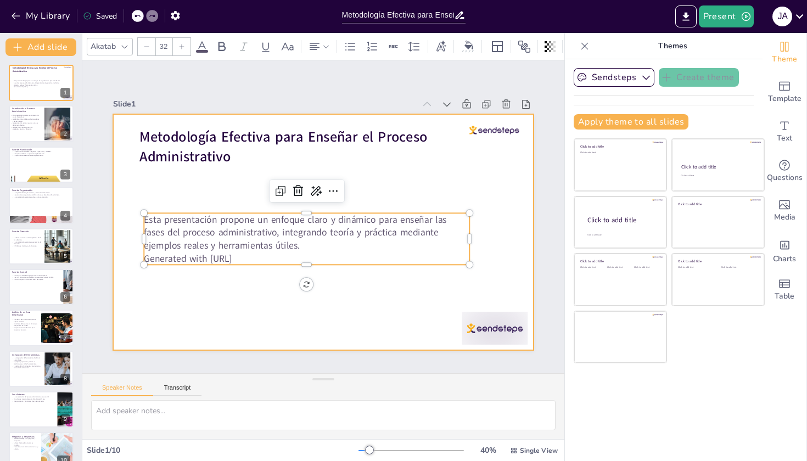
click at [356, 303] on div at bounding box center [311, 225] width 439 height 479
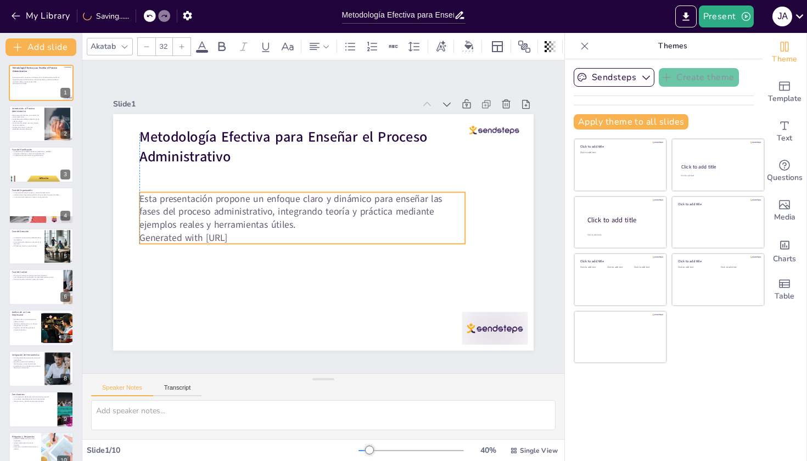
drag, startPoint x: 303, startPoint y: 228, endPoint x: 300, endPoint y: 208, distance: 21.0
click at [300, 208] on p "Esta presentación propone un enfoque claro y dinámico para enseñar las fases de…" at bounding box center [305, 205] width 322 height 138
click at [33, 125] on p "La organización asigna recursos y tareas de manera efectiva." at bounding box center [25, 124] width 30 height 4
type textarea "Las fases del proceso administrativo son fundamentales para entender cómo se ge…"
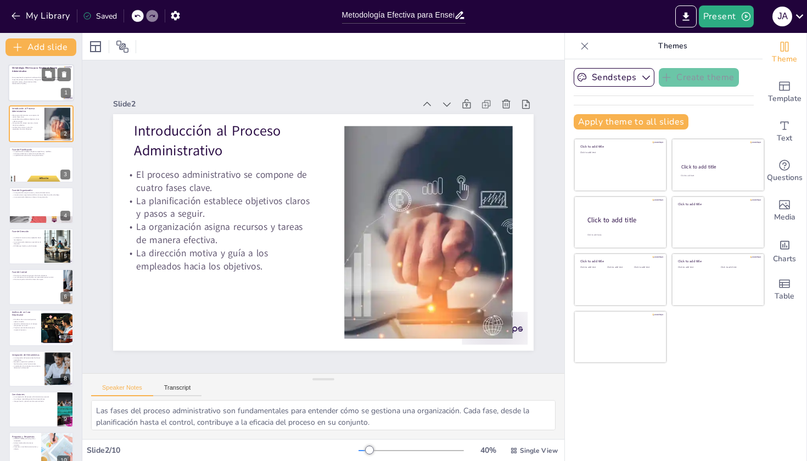
click at [24, 94] on div at bounding box center [41, 82] width 66 height 37
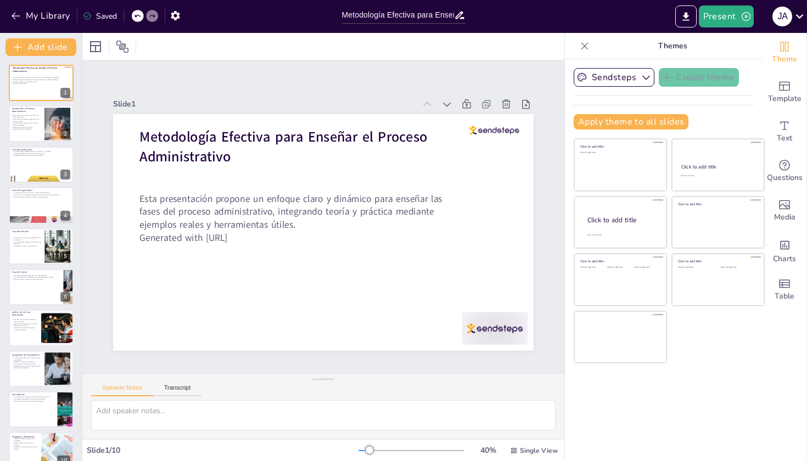
click at [796, 18] on icon at bounding box center [799, 16] width 15 height 15
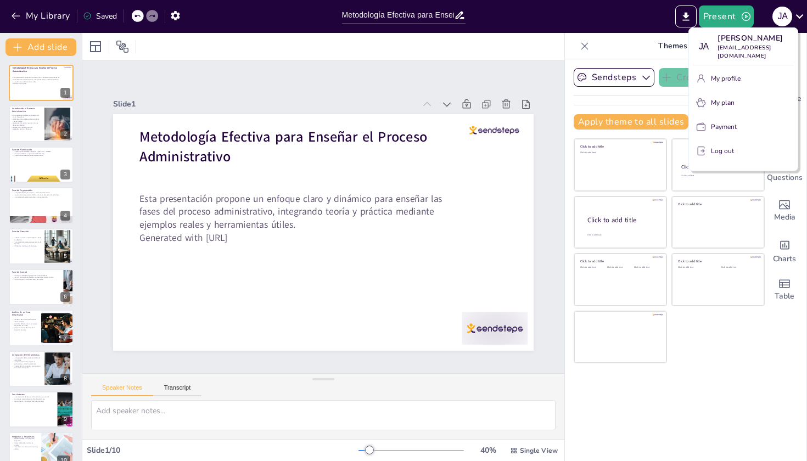
click at [593, 15] on div at bounding box center [403, 230] width 807 height 461
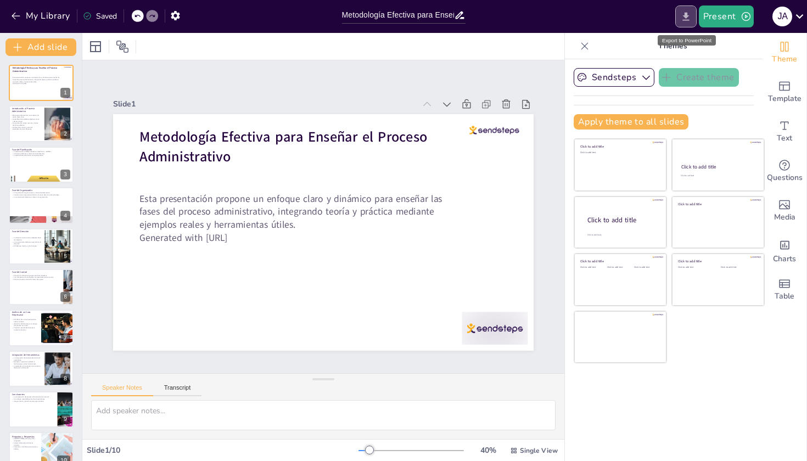
click at [686, 21] on icon "Export to PowerPoint" at bounding box center [686, 17] width 12 height 12
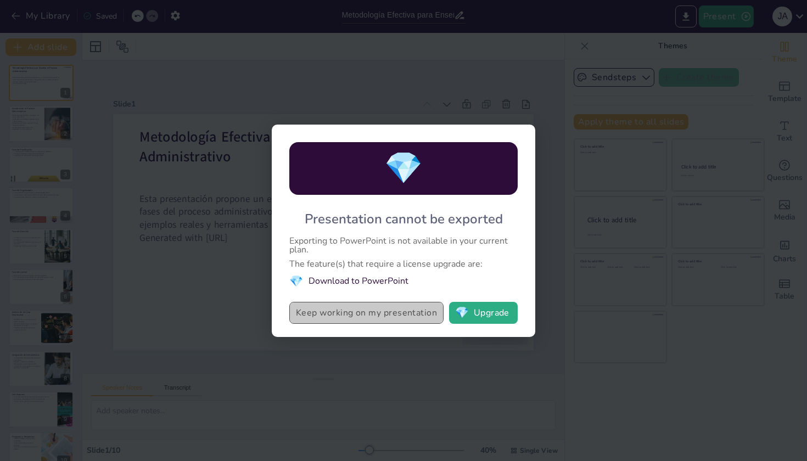
click at [386, 313] on button "Keep working on my presentation" at bounding box center [366, 313] width 154 height 22
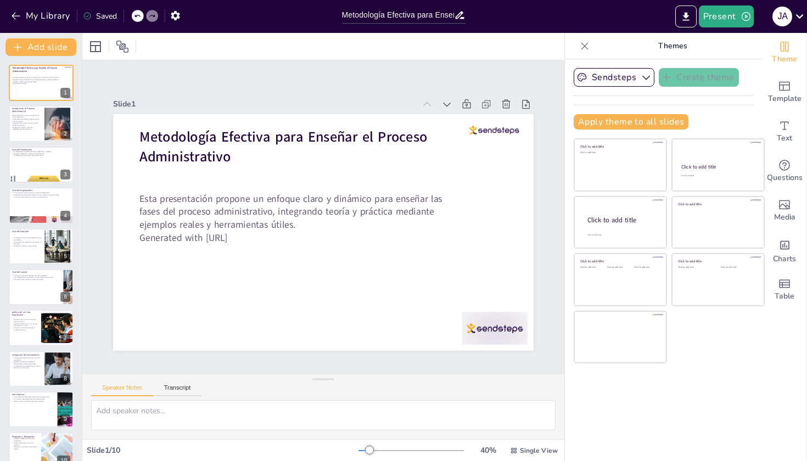
click at [582, 49] on icon at bounding box center [584, 46] width 11 height 11
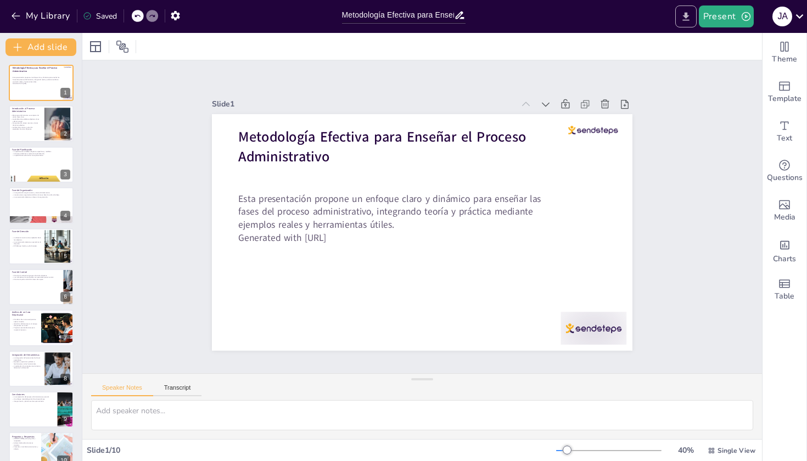
click at [689, 15] on icon "Export to PowerPoint" at bounding box center [685, 16] width 7 height 8
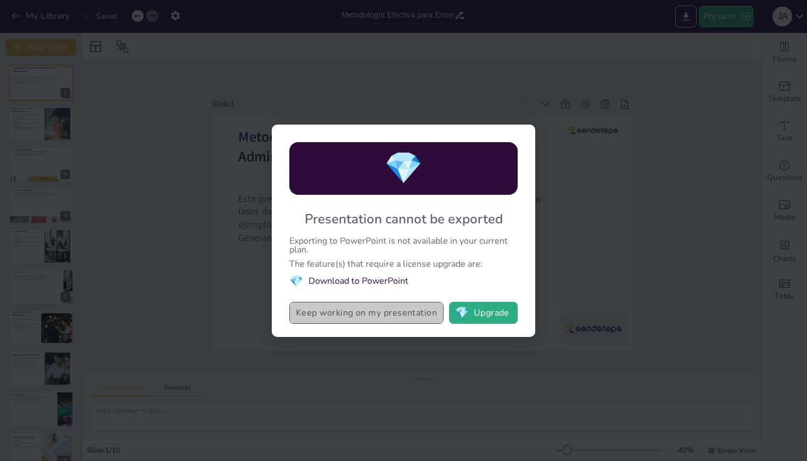
click at [378, 321] on button "Keep working on my presentation" at bounding box center [366, 313] width 154 height 22
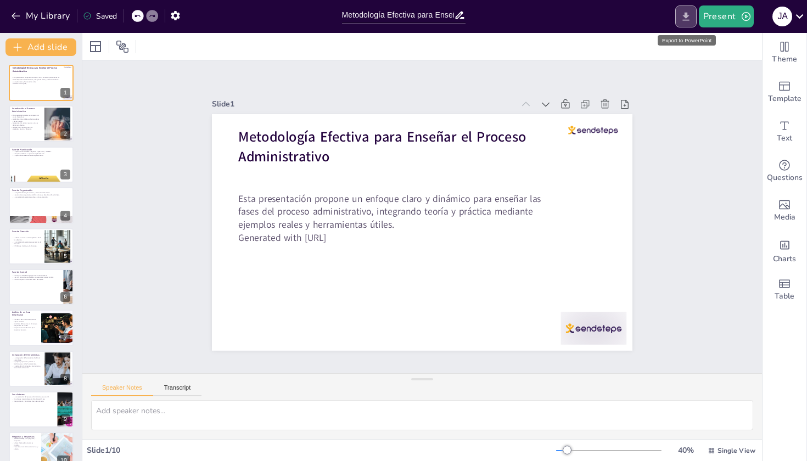
click at [686, 14] on icon "Export to PowerPoint" at bounding box center [685, 16] width 7 height 8
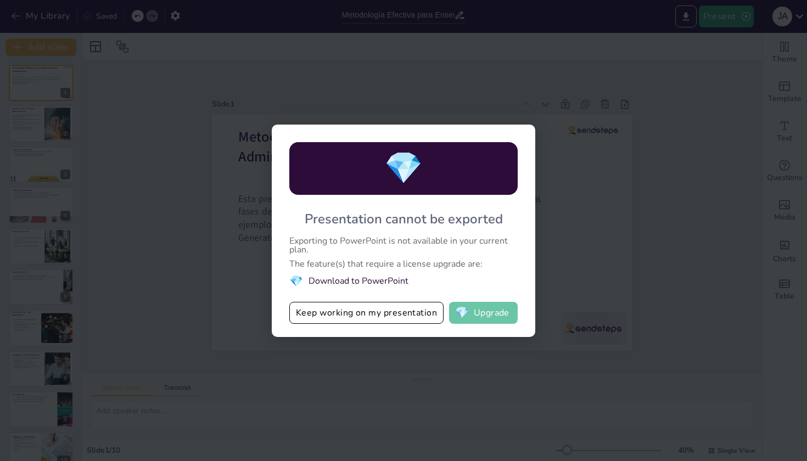
click at [486, 318] on button "💎 Upgrade" at bounding box center [483, 313] width 69 height 22
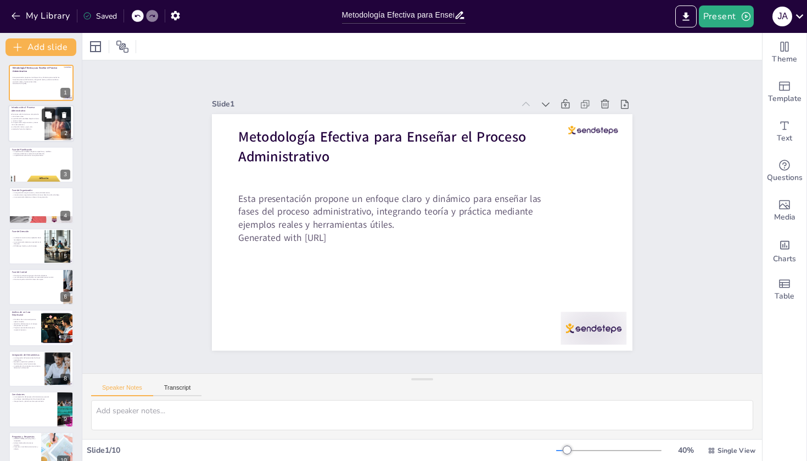
click at [53, 118] on button at bounding box center [48, 115] width 13 height 13
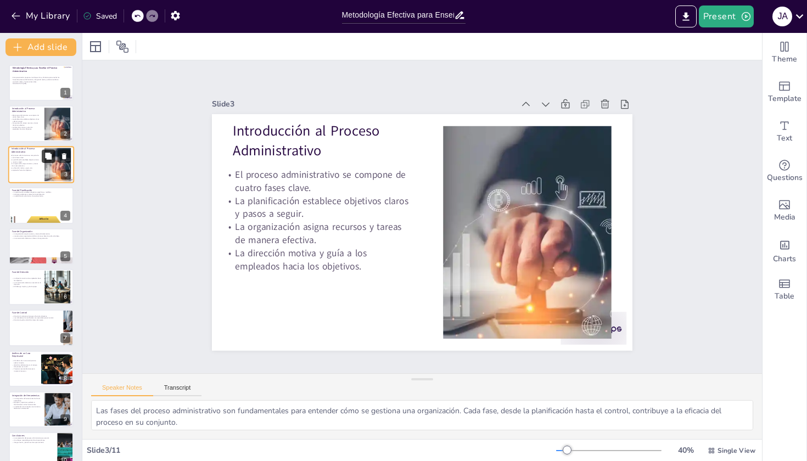
click at [54, 163] on div at bounding box center [56, 155] width 29 height 13
click at [66, 210] on div at bounding box center [41, 205] width 66 height 37
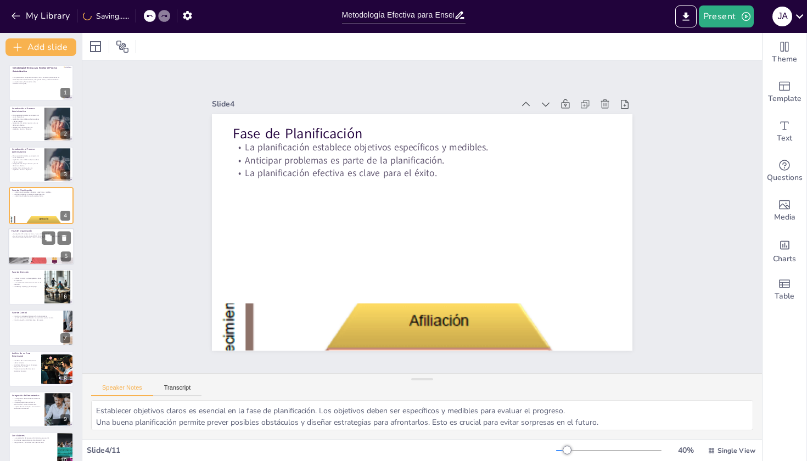
click at [54, 258] on div at bounding box center [41, 261] width 66 height 44
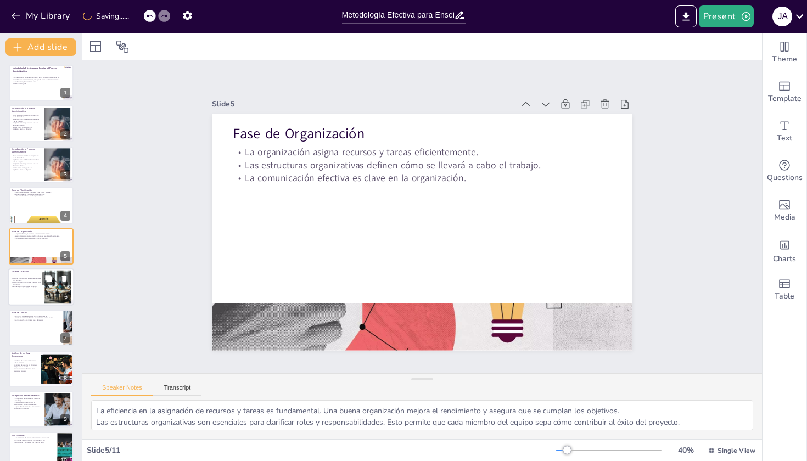
click at [64, 292] on div at bounding box center [58, 287] width 59 height 33
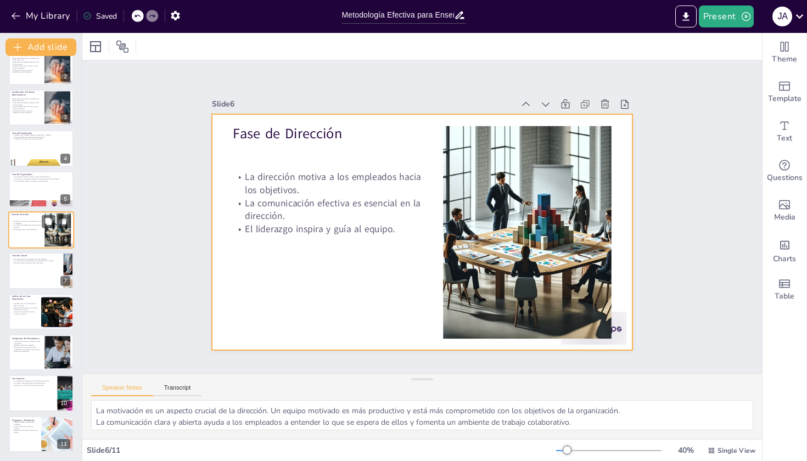
click at [42, 238] on div at bounding box center [41, 229] width 66 height 37
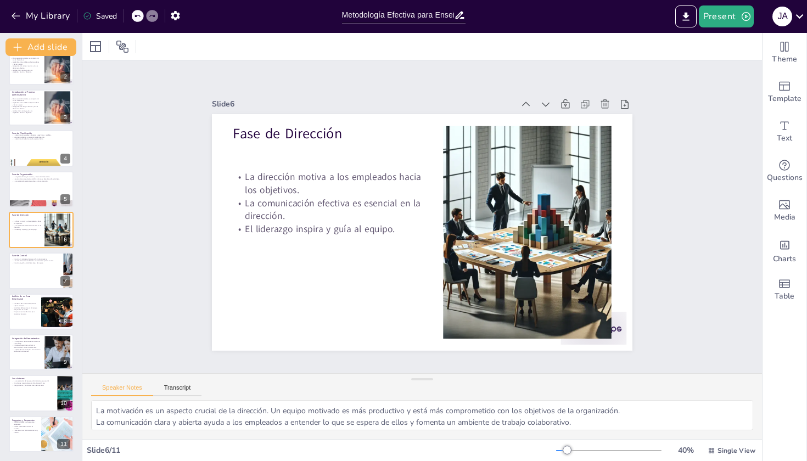
scroll to position [29, 0]
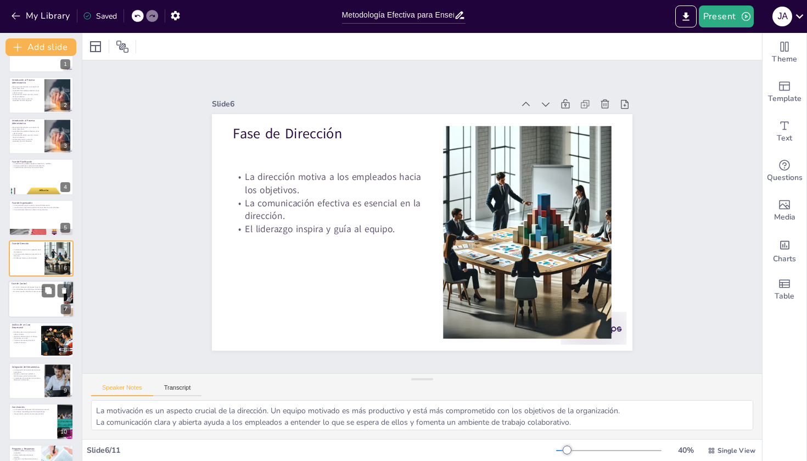
click at [41, 306] on div at bounding box center [41, 299] width 66 height 37
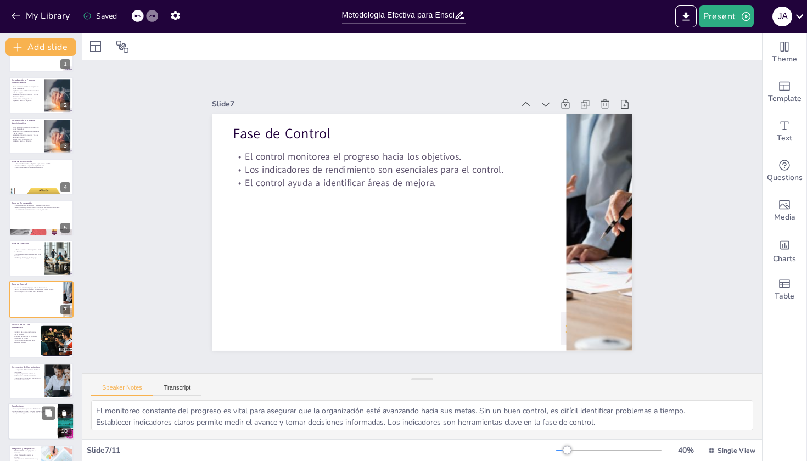
scroll to position [57, 0]
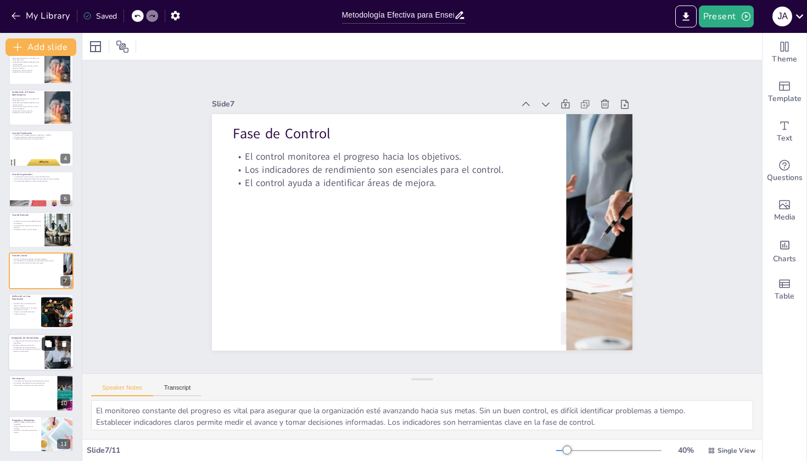
click at [51, 348] on icon at bounding box center [48, 344] width 8 height 8
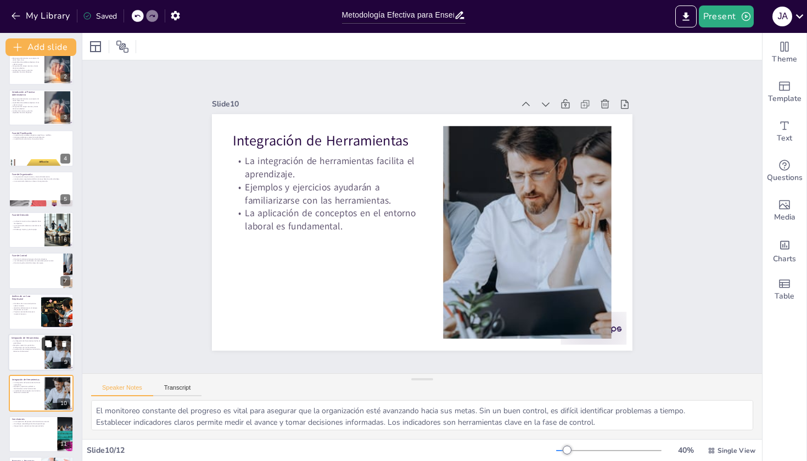
type textarea "Integrar herramientas prácticas en el aprendizaje permite a los participantes a…"
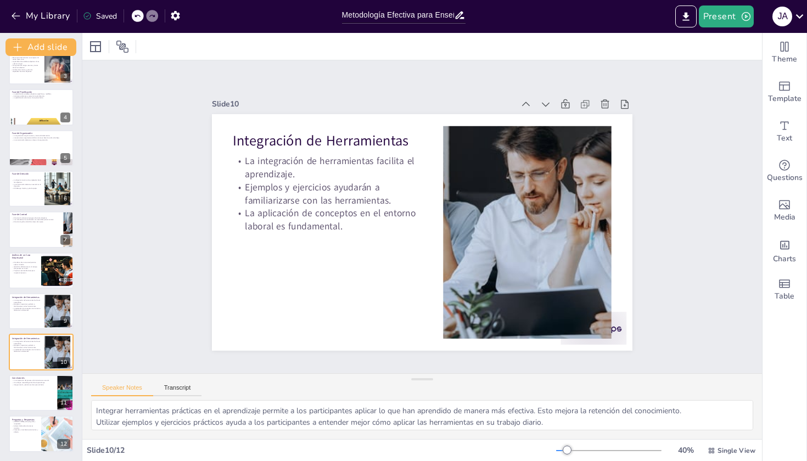
scroll to position [0, 0]
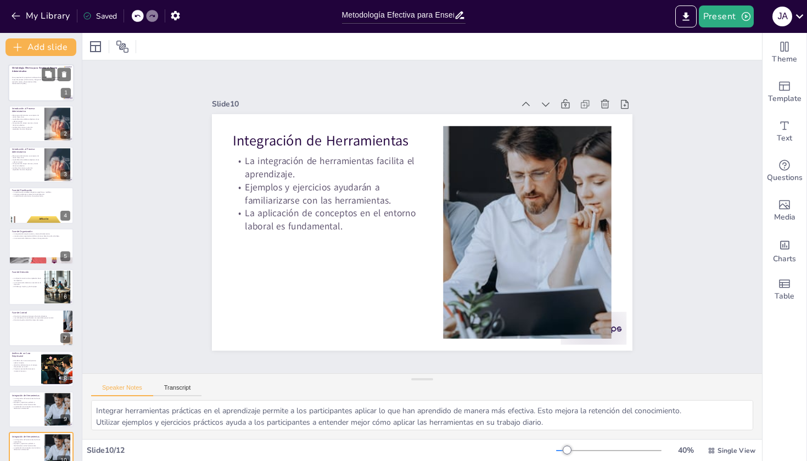
click at [35, 82] on p "Esta presentación propone un enfoque claro y dinámico para enseñar las fases de…" at bounding box center [37, 80] width 51 height 6
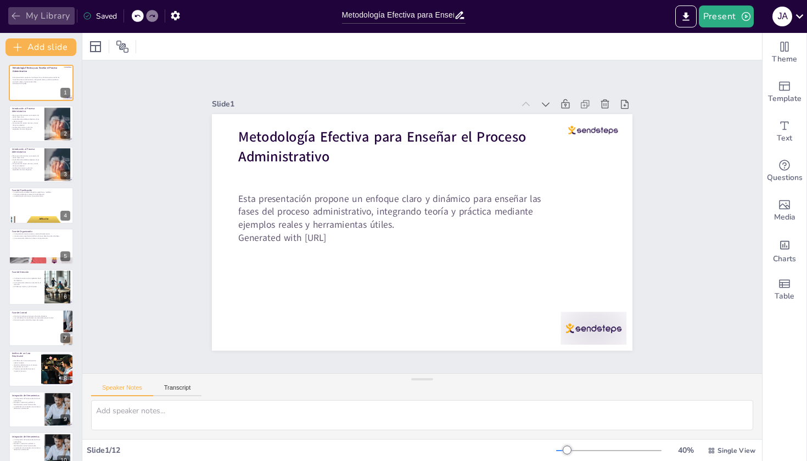
click at [17, 13] on icon "button" at bounding box center [15, 15] width 11 height 11
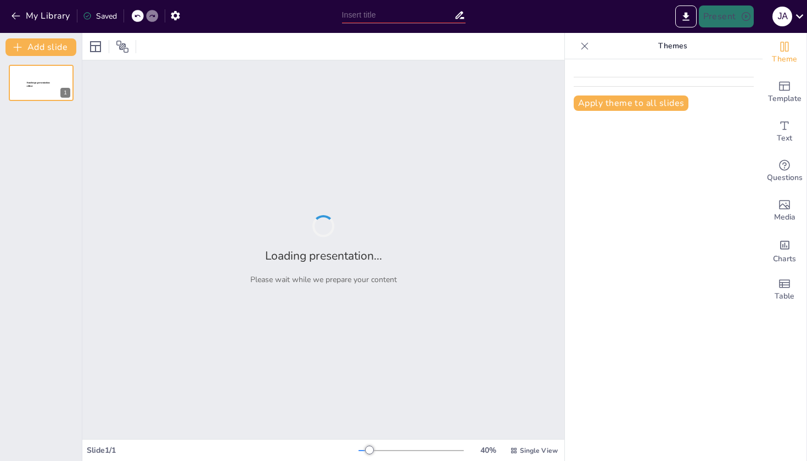
type input "Metodología Efectiva para Enseñar el Proceso Administrativo"
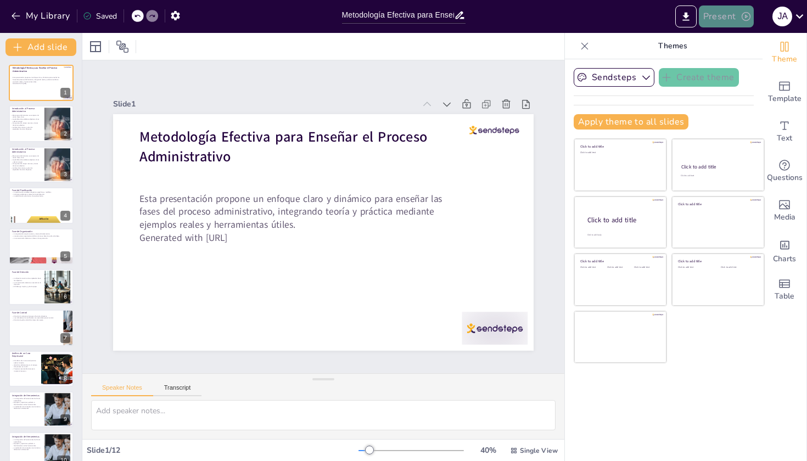
click at [735, 17] on button "Present" at bounding box center [726, 16] width 55 height 22
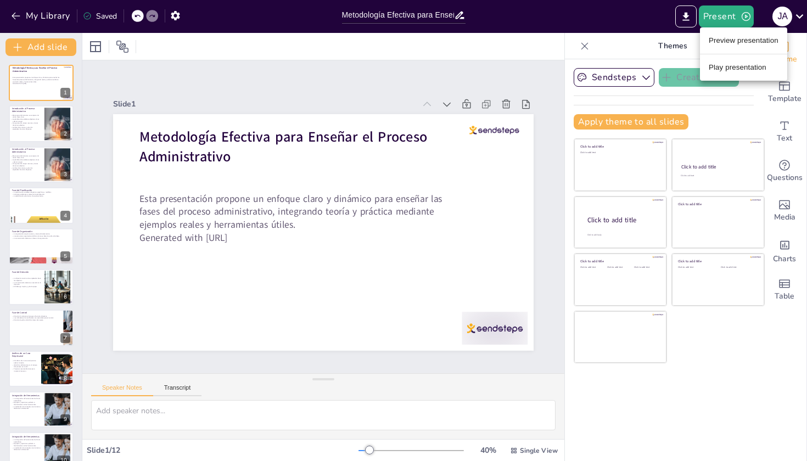
click at [313, 100] on div at bounding box center [403, 230] width 807 height 461
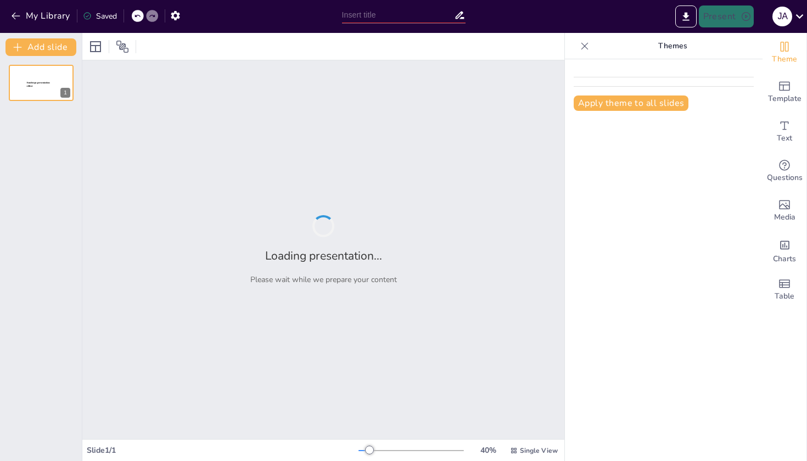
type input "Entendiendo el Proceso Administrativo: Definición y Relevancia"
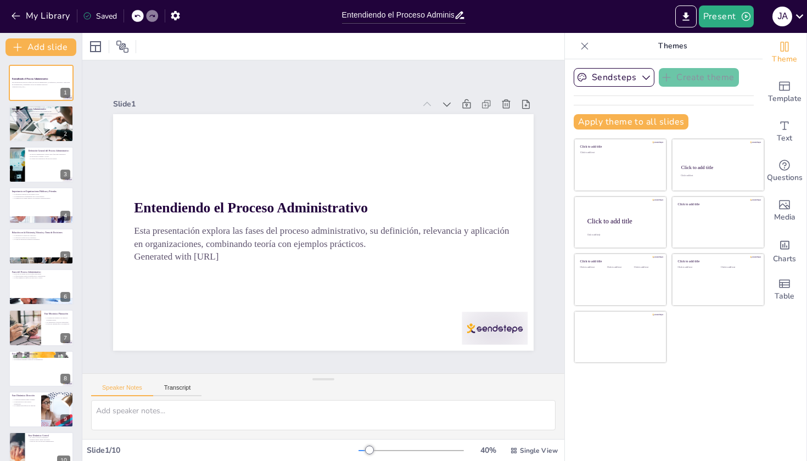
click at [523, 394] on div "Speaker Notes Transcript" at bounding box center [323, 387] width 482 height 26
